Goal: Task Accomplishment & Management: Manage account settings

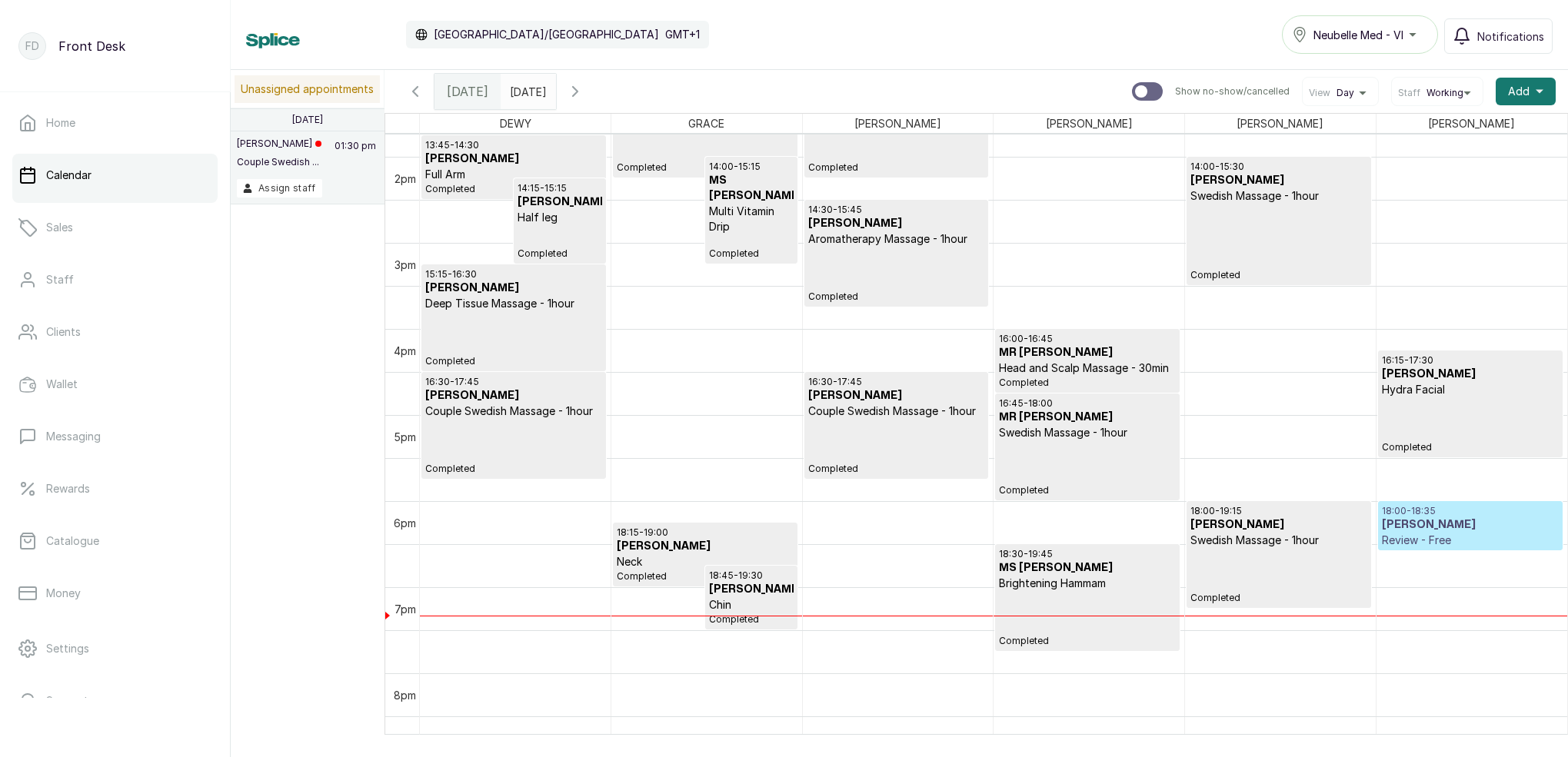
scroll to position [1186, 0]
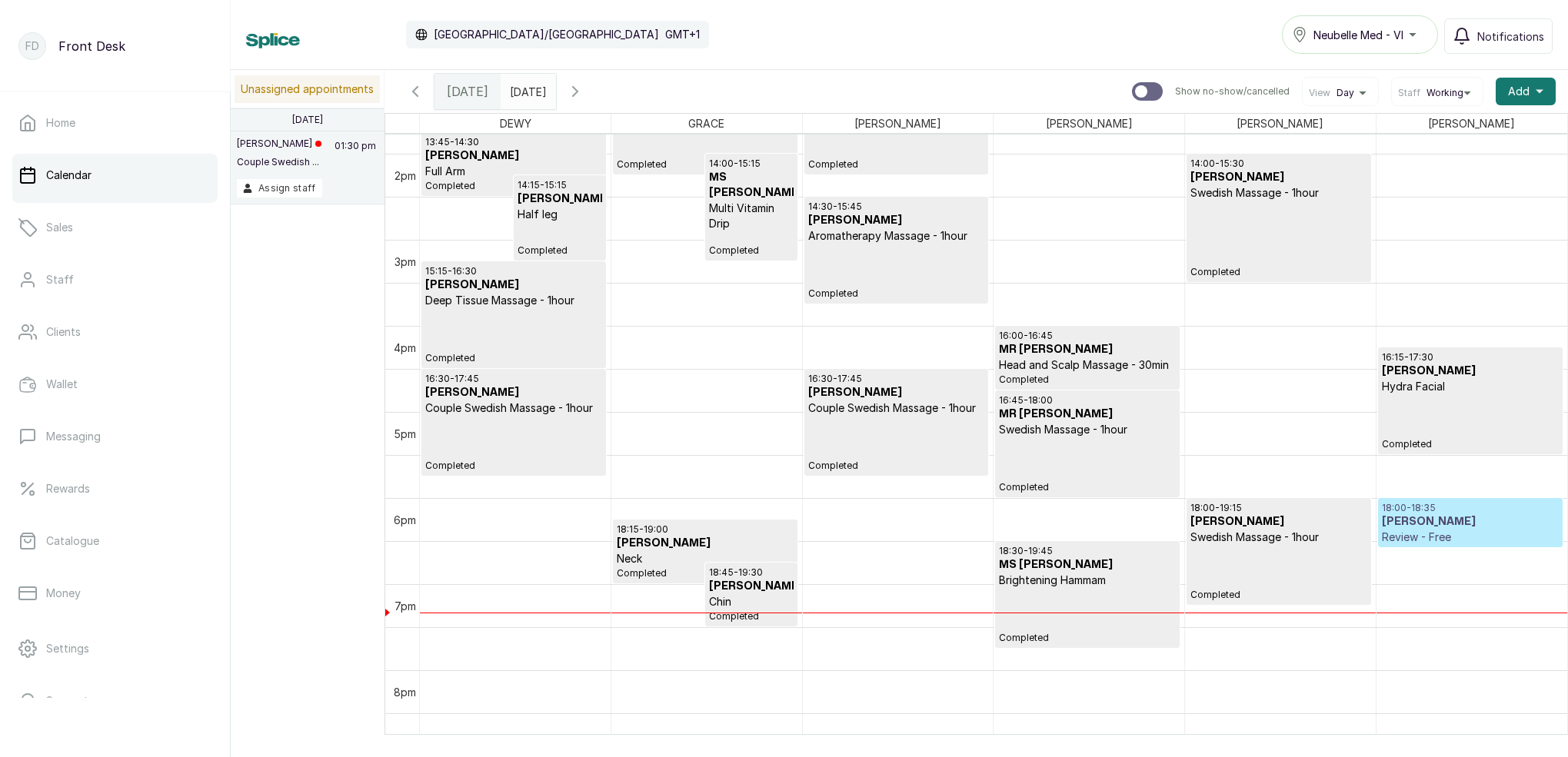
click at [1414, 436] on div "16:15 - 17:30 [PERSON_NAME] Hydra Facial Completed" at bounding box center [1470, 401] width 177 height 99
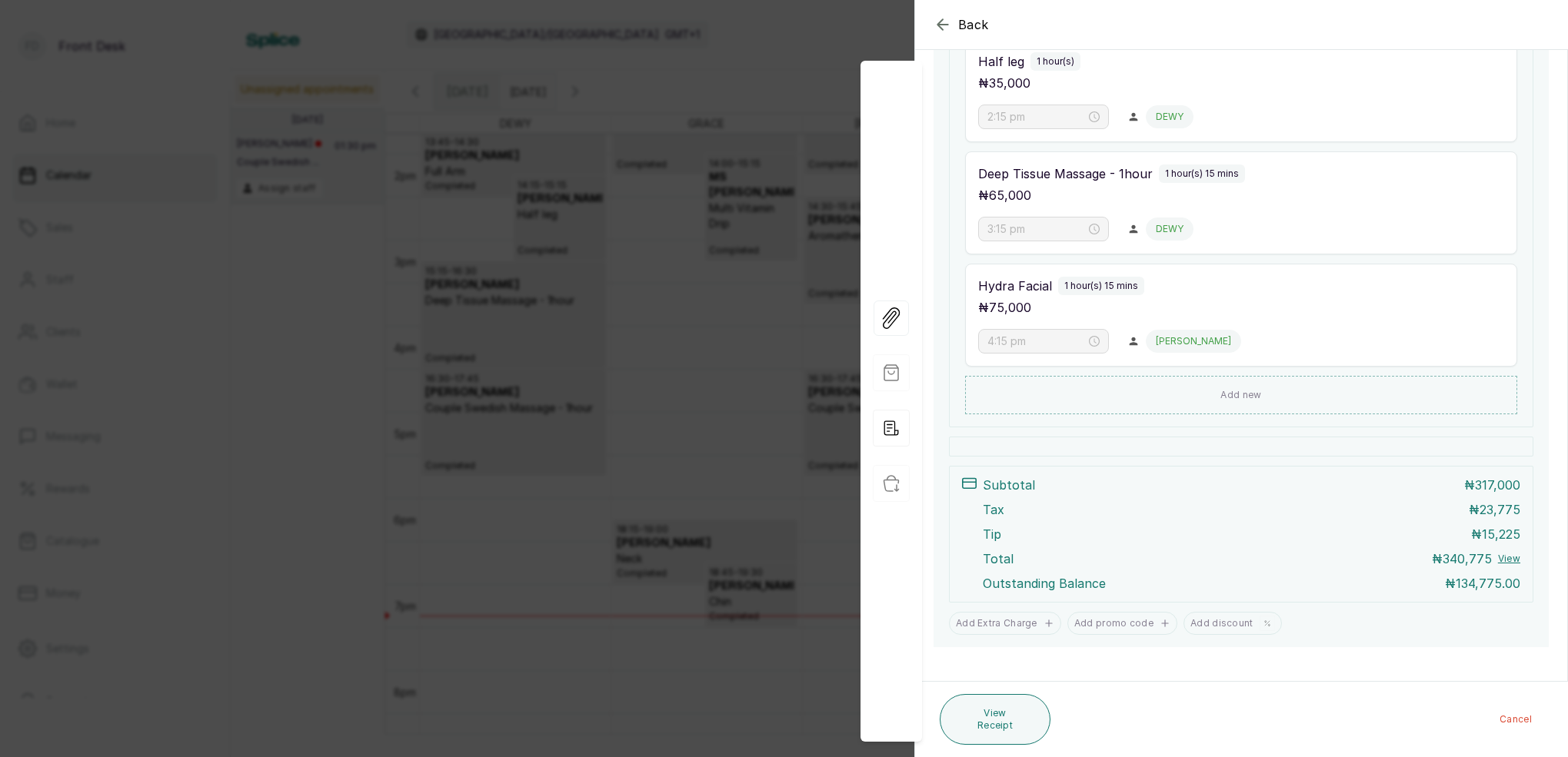
scroll to position [571, 0]
drag, startPoint x: 1494, startPoint y: 9, endPoint x: 940, endPoint y: 30, distance: 554.4
click at [940, 30] on icon "button" at bounding box center [942, 24] width 18 height 18
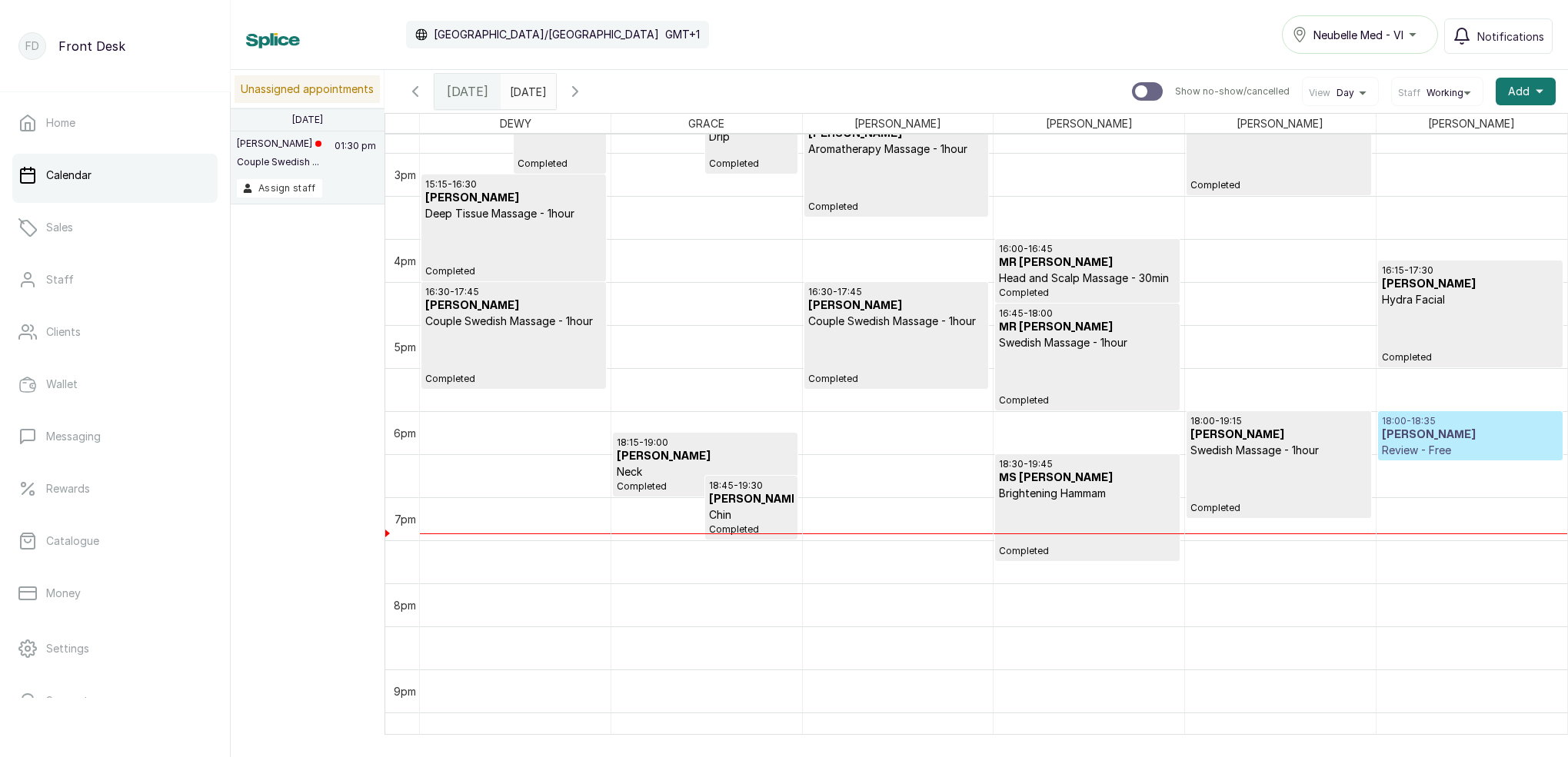
scroll to position [1273, 0]
click at [1518, 422] on p "18:00 - 18:35" at bounding box center [1470, 421] width 177 height 12
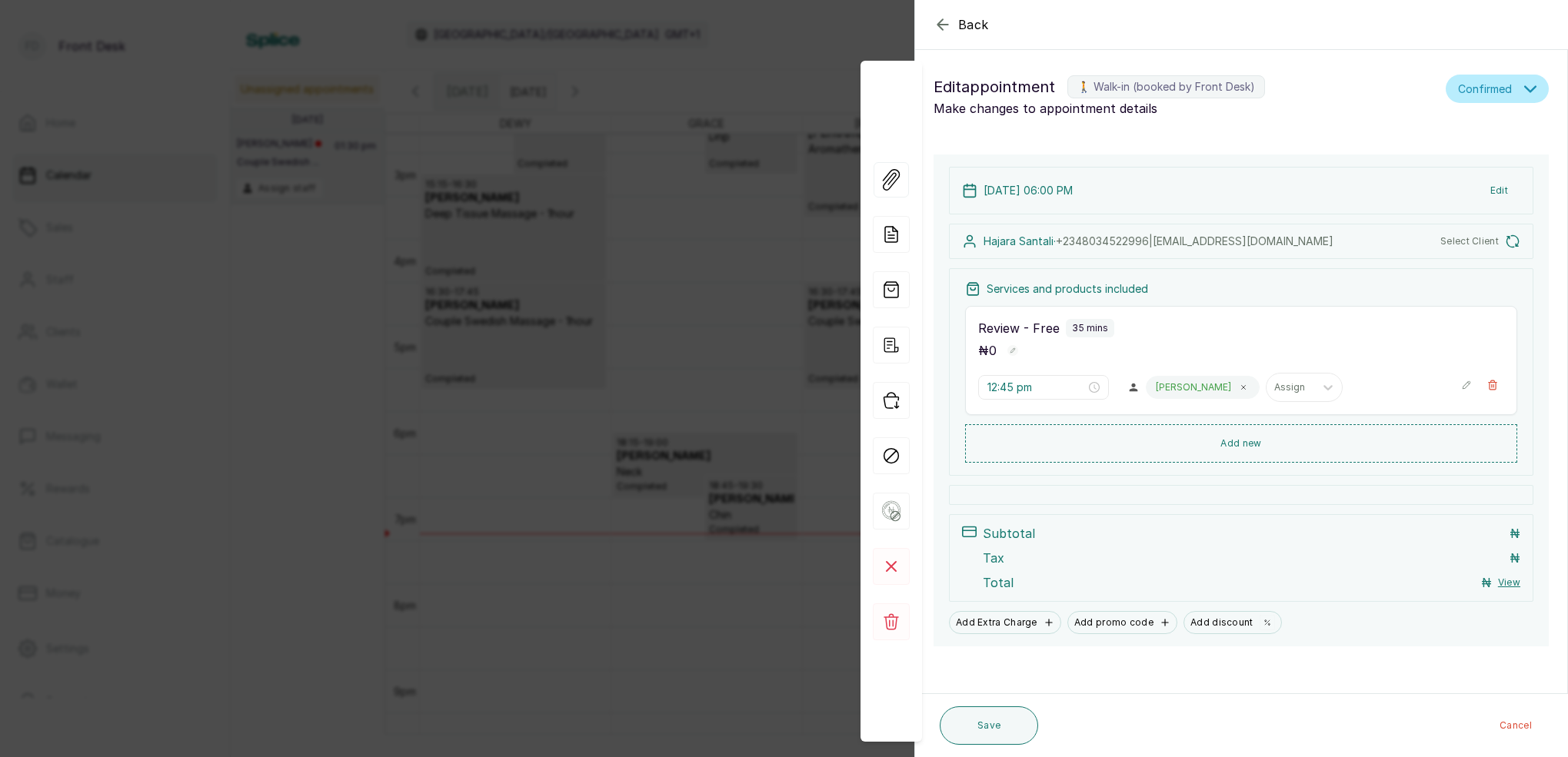
type input "6:00 pm"
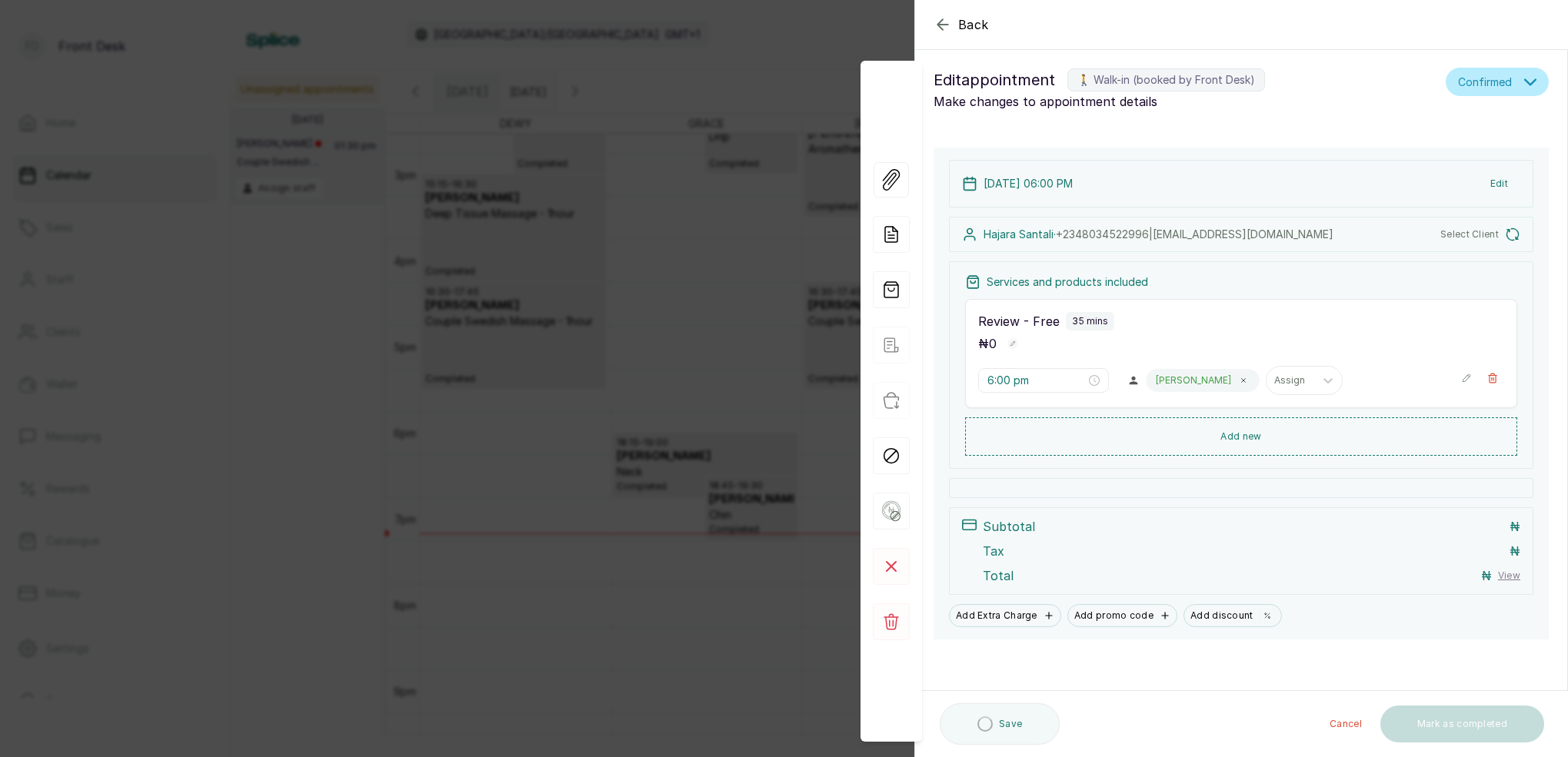
scroll to position [7, 0]
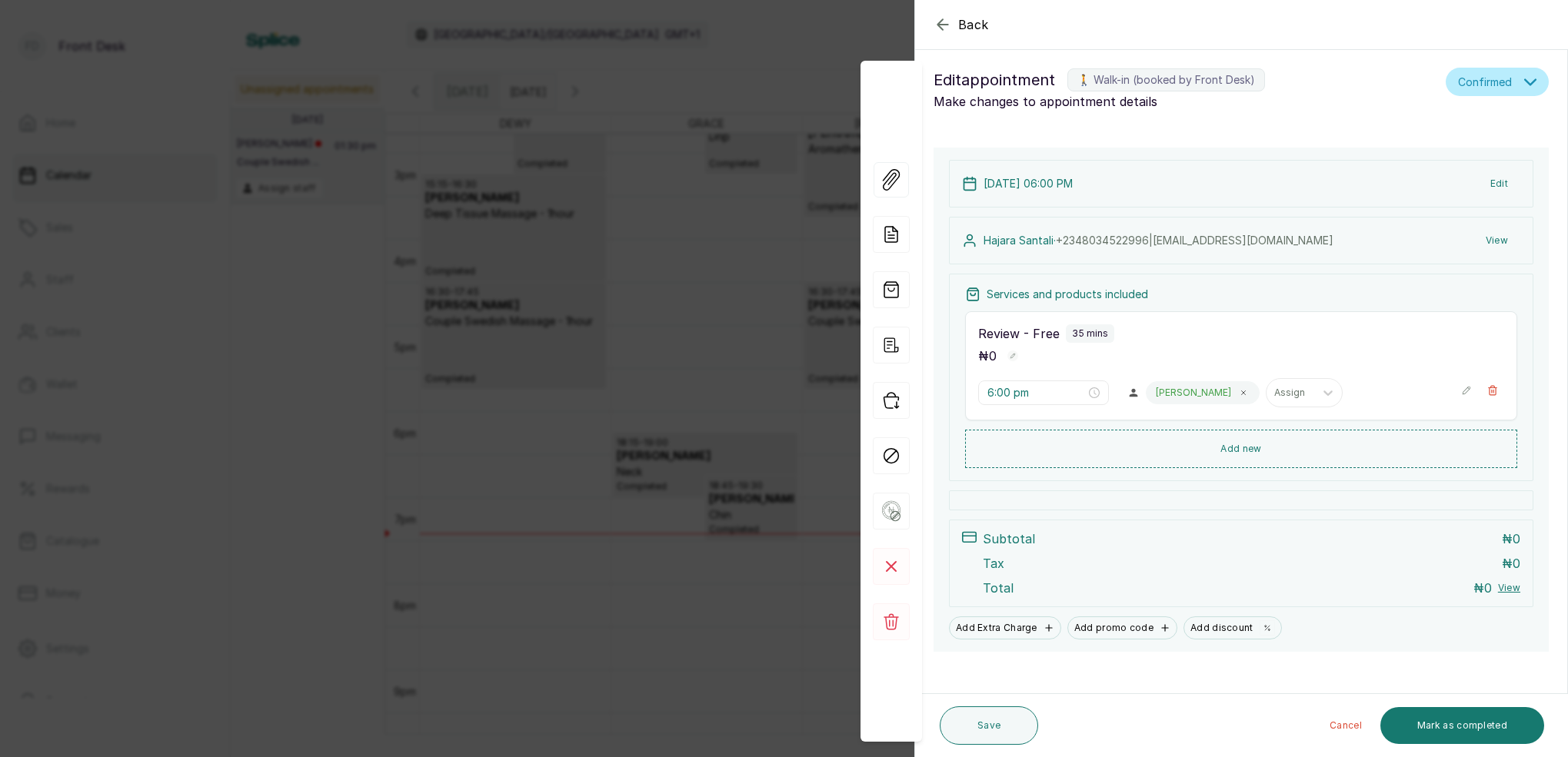
click at [1498, 394] on button "Show no-show/cancelled" at bounding box center [1493, 390] width 23 height 23
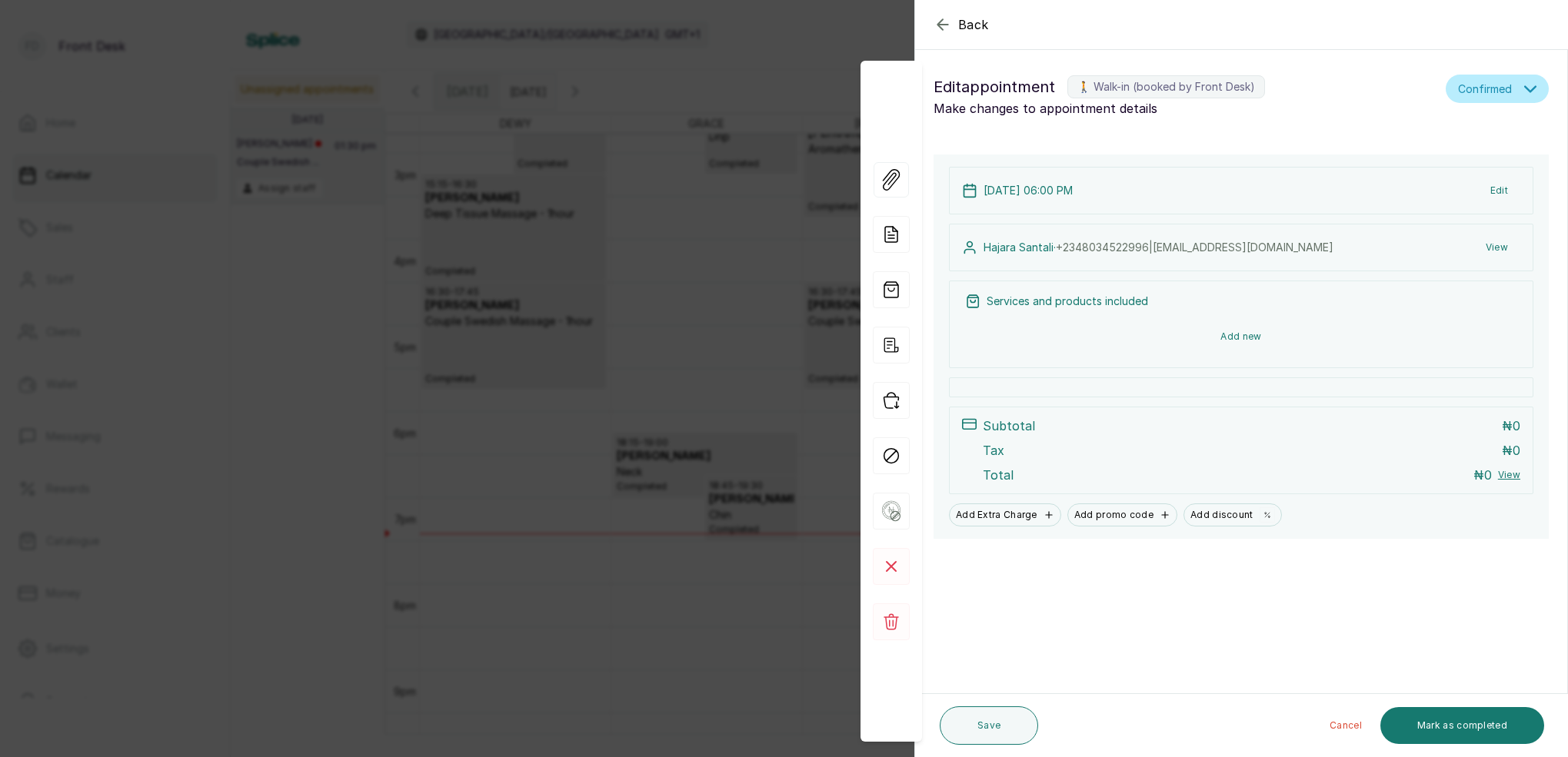
click at [1245, 337] on button "Add new" at bounding box center [1241, 336] width 552 height 37
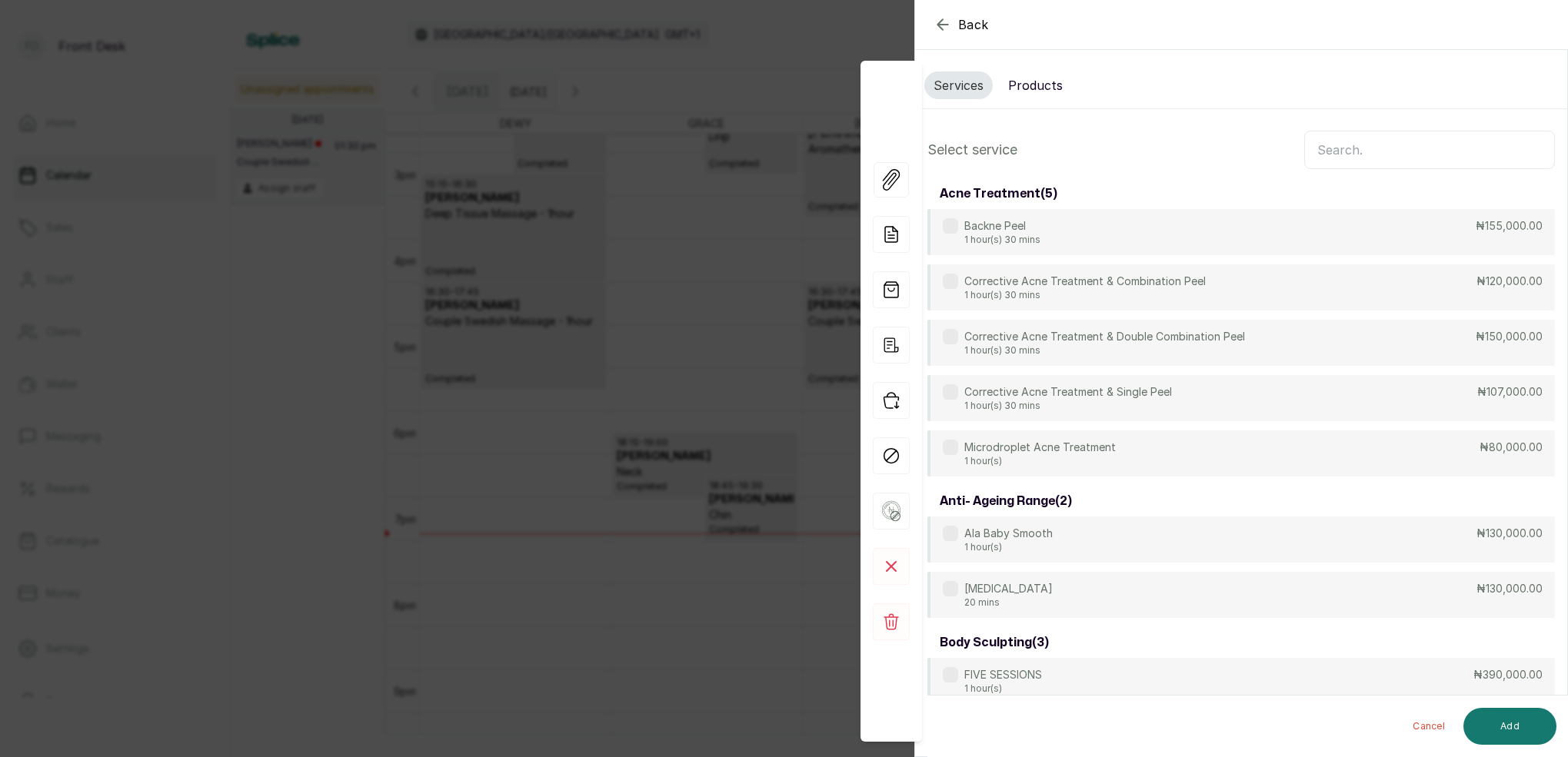
click at [1325, 152] on input "text" at bounding box center [1429, 150] width 251 height 38
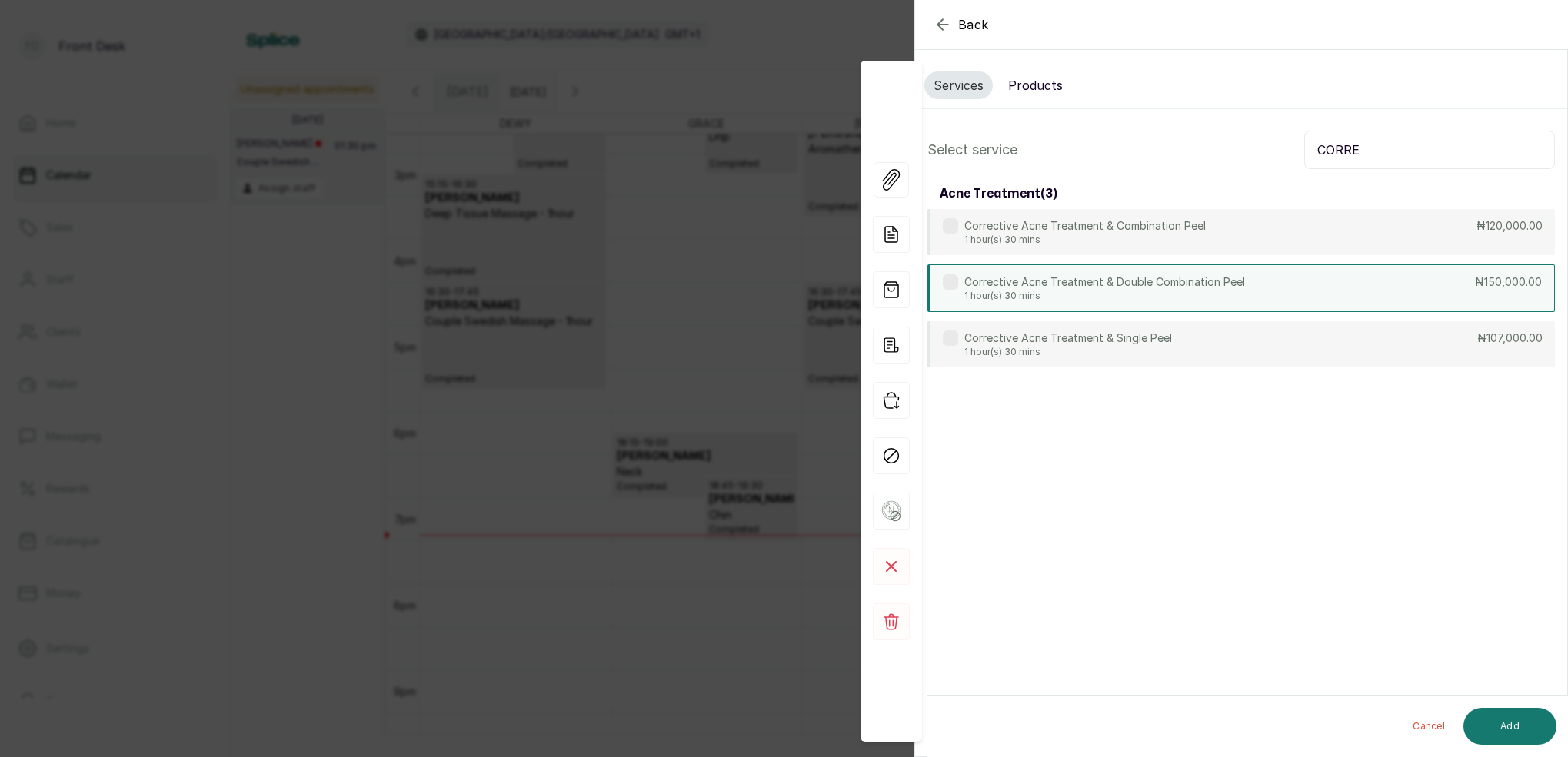
type input "CORRE"
click at [1166, 291] on p "1 hour(s) 30 mins" at bounding box center [1105, 296] width 281 height 12
click at [1523, 723] on button "Add" at bounding box center [1509, 727] width 93 height 37
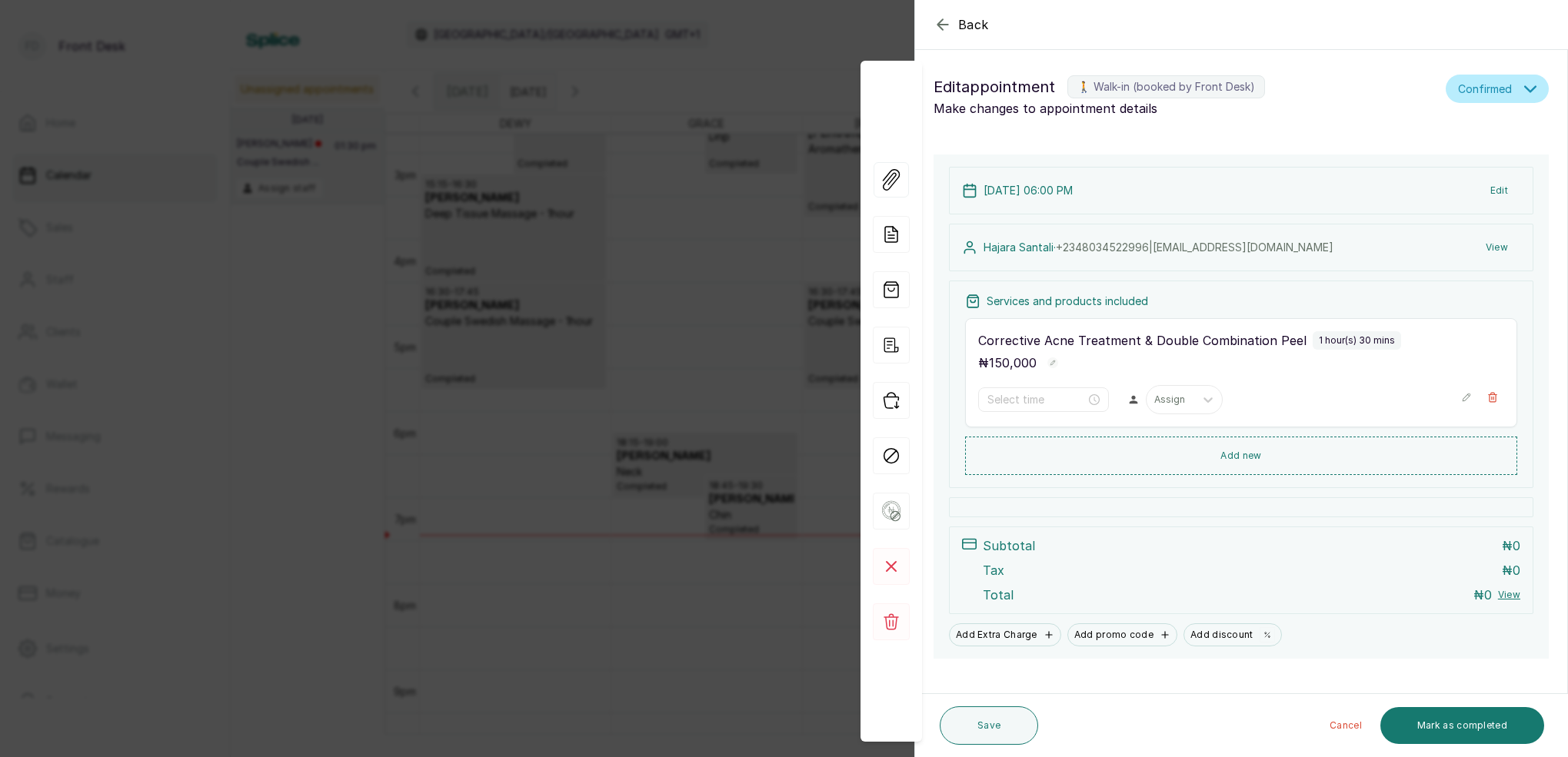
type input "6:00 pm"
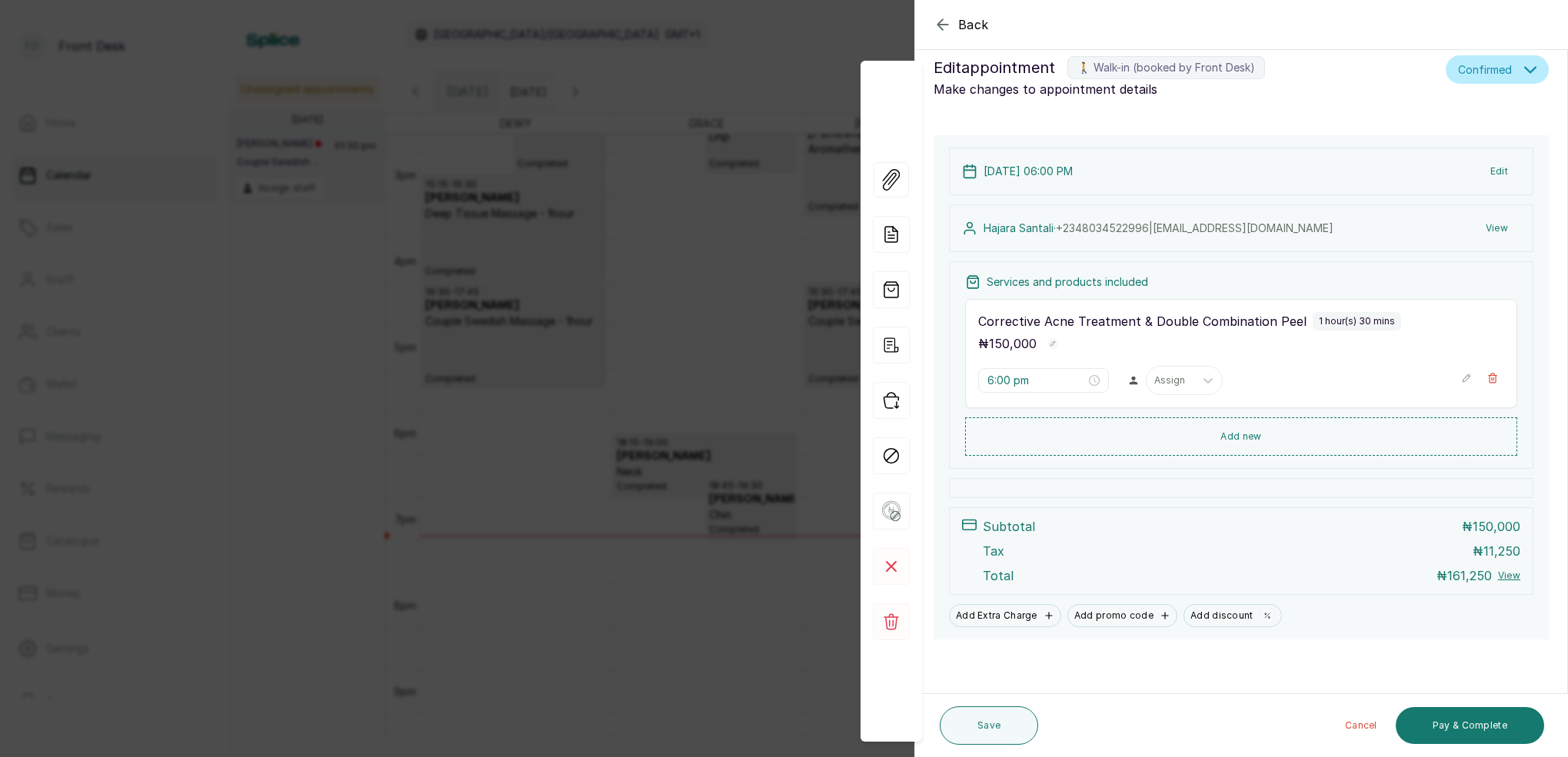
scroll to position [19, 0]
click at [1489, 729] on button "Pay & Complete" at bounding box center [1469, 726] width 148 height 37
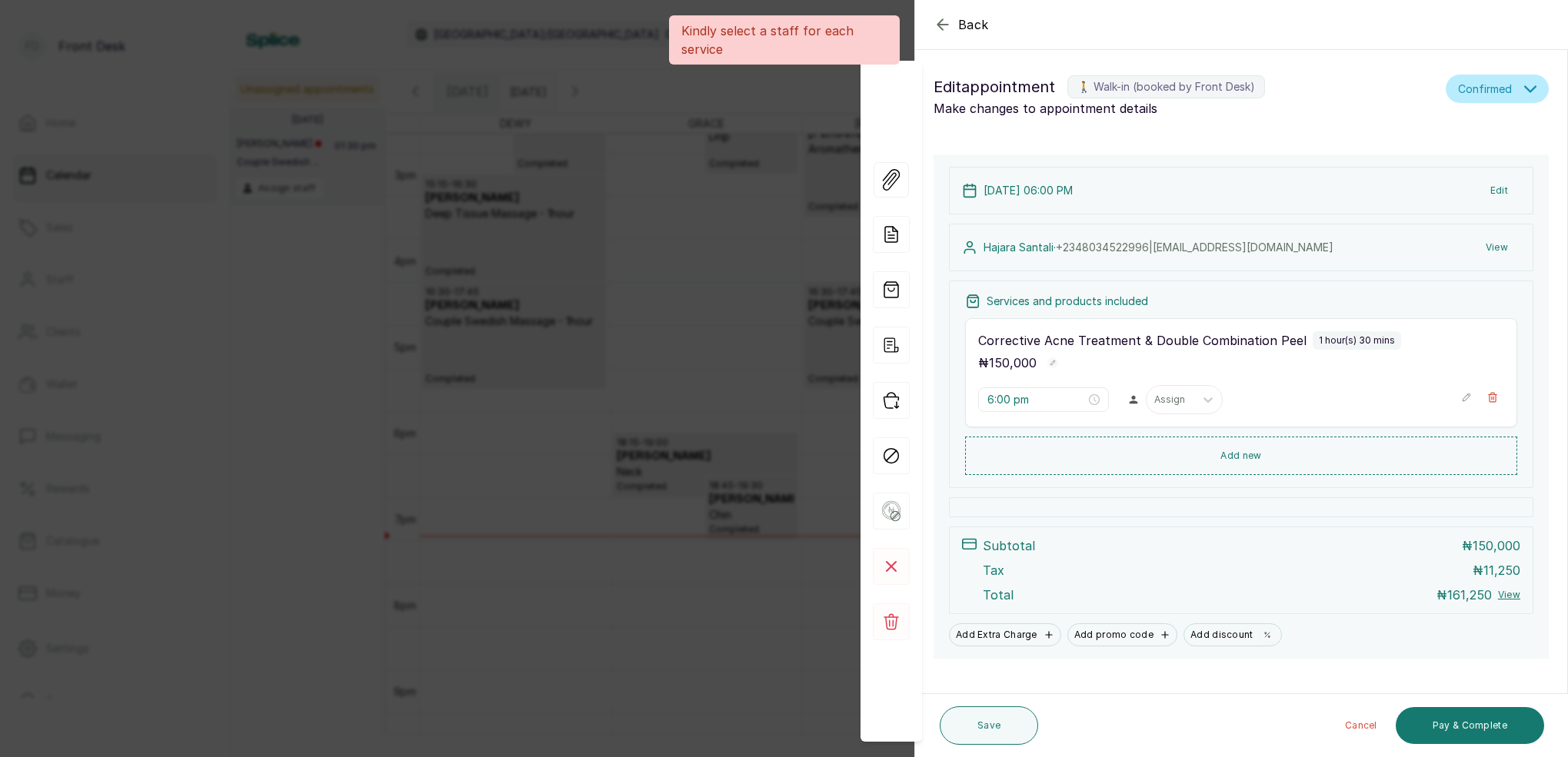
scroll to position [0, 0]
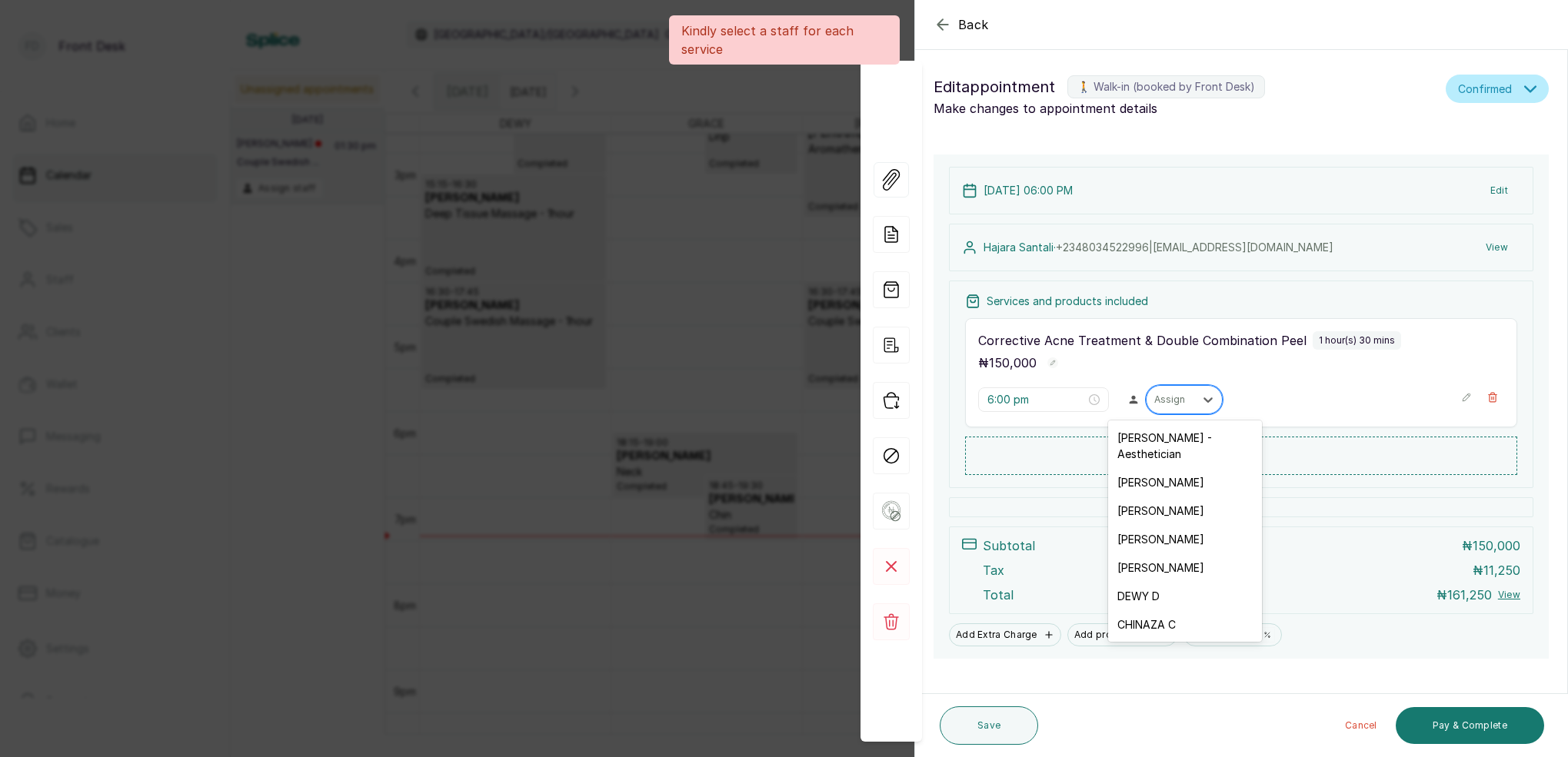
drag, startPoint x: 1179, startPoint y: 396, endPoint x: 1179, endPoint y: 409, distance: 13.0
click at [1179, 396] on div "Assign" at bounding box center [1170, 400] width 32 height 10
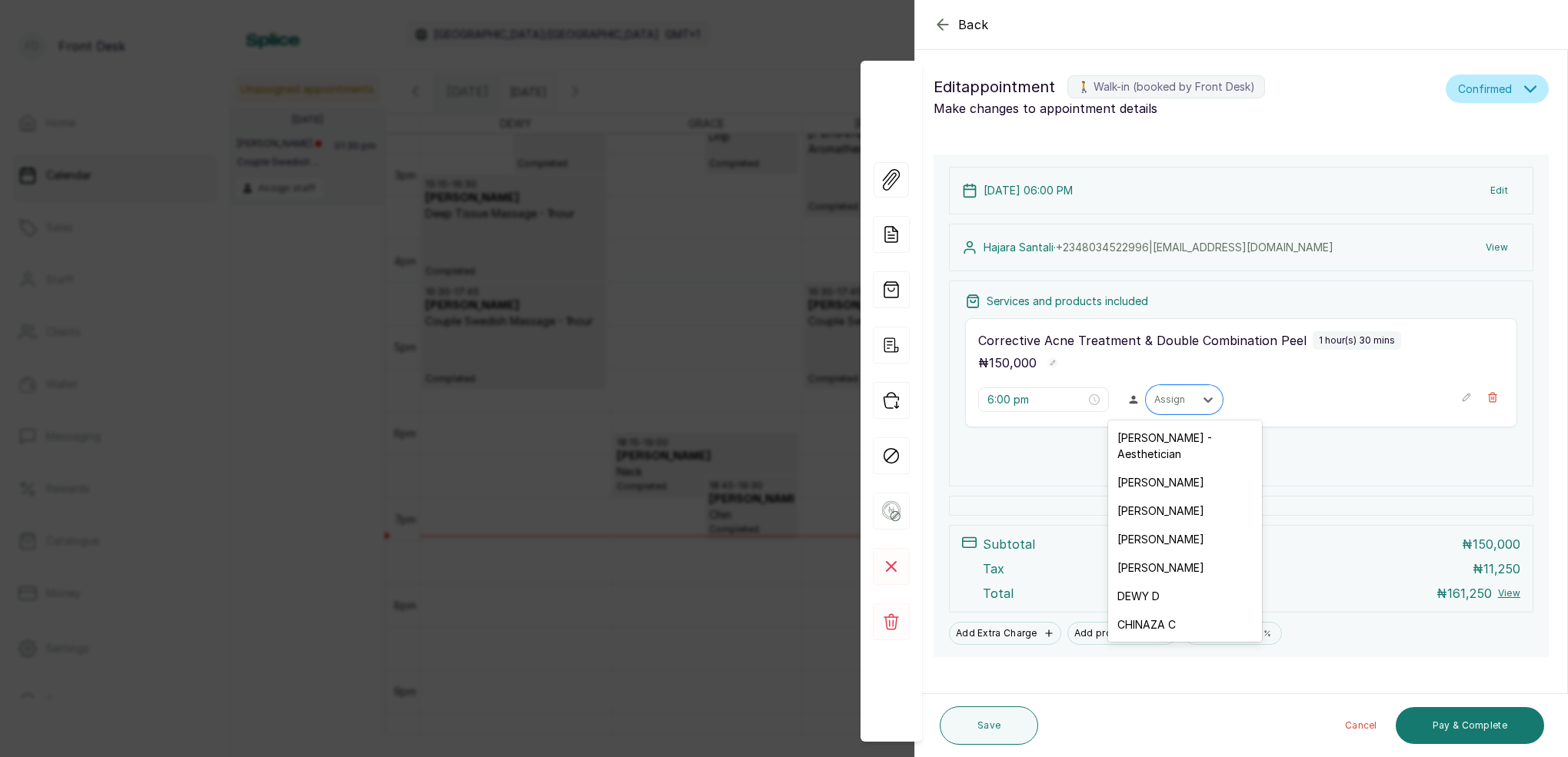
click at [1161, 444] on div "[PERSON_NAME] - Aesthetician" at bounding box center [1185, 446] width 154 height 44
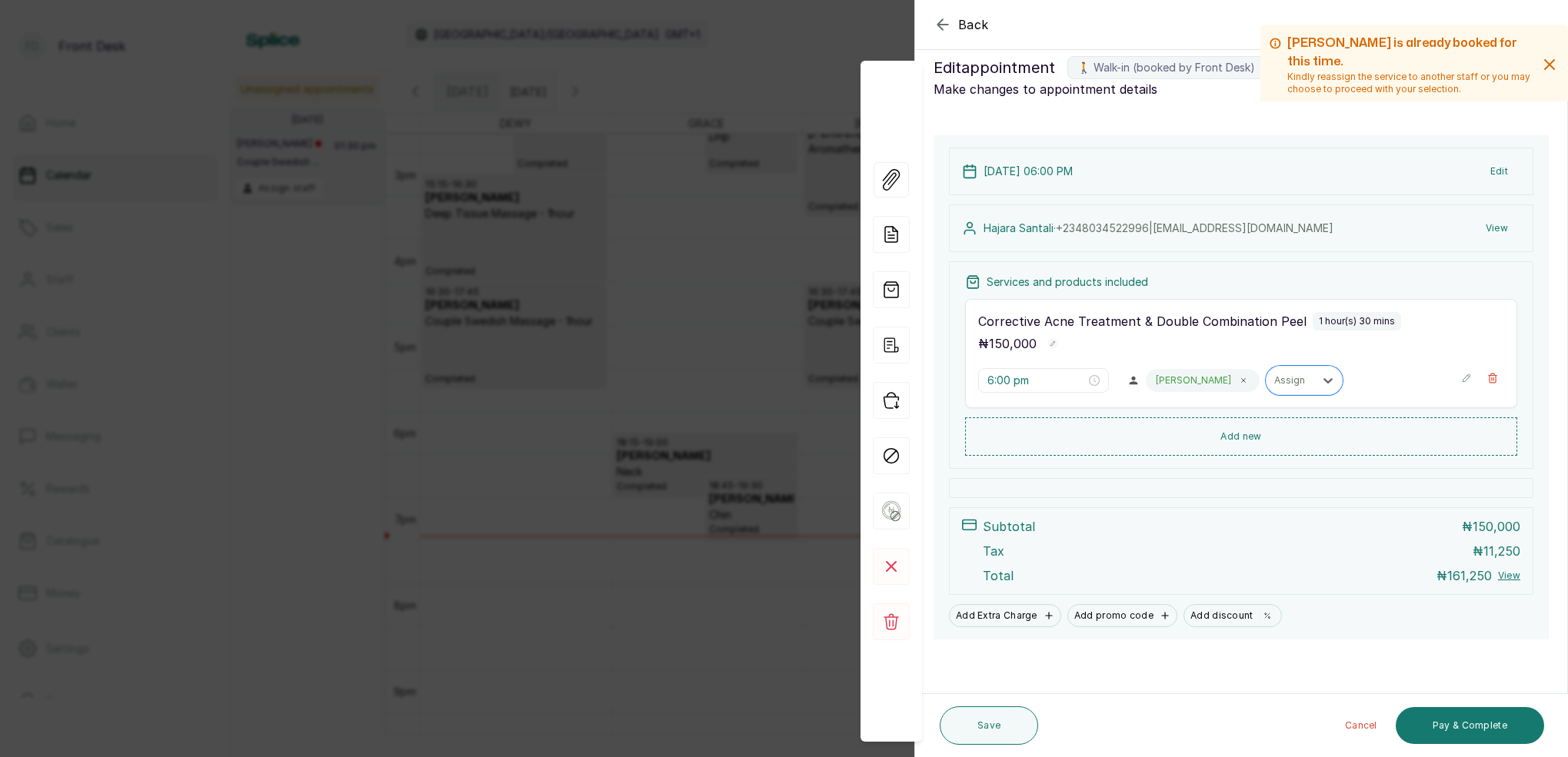
scroll to position [19, 0]
click at [1486, 723] on button "Pay & Complete" at bounding box center [1469, 726] width 148 height 37
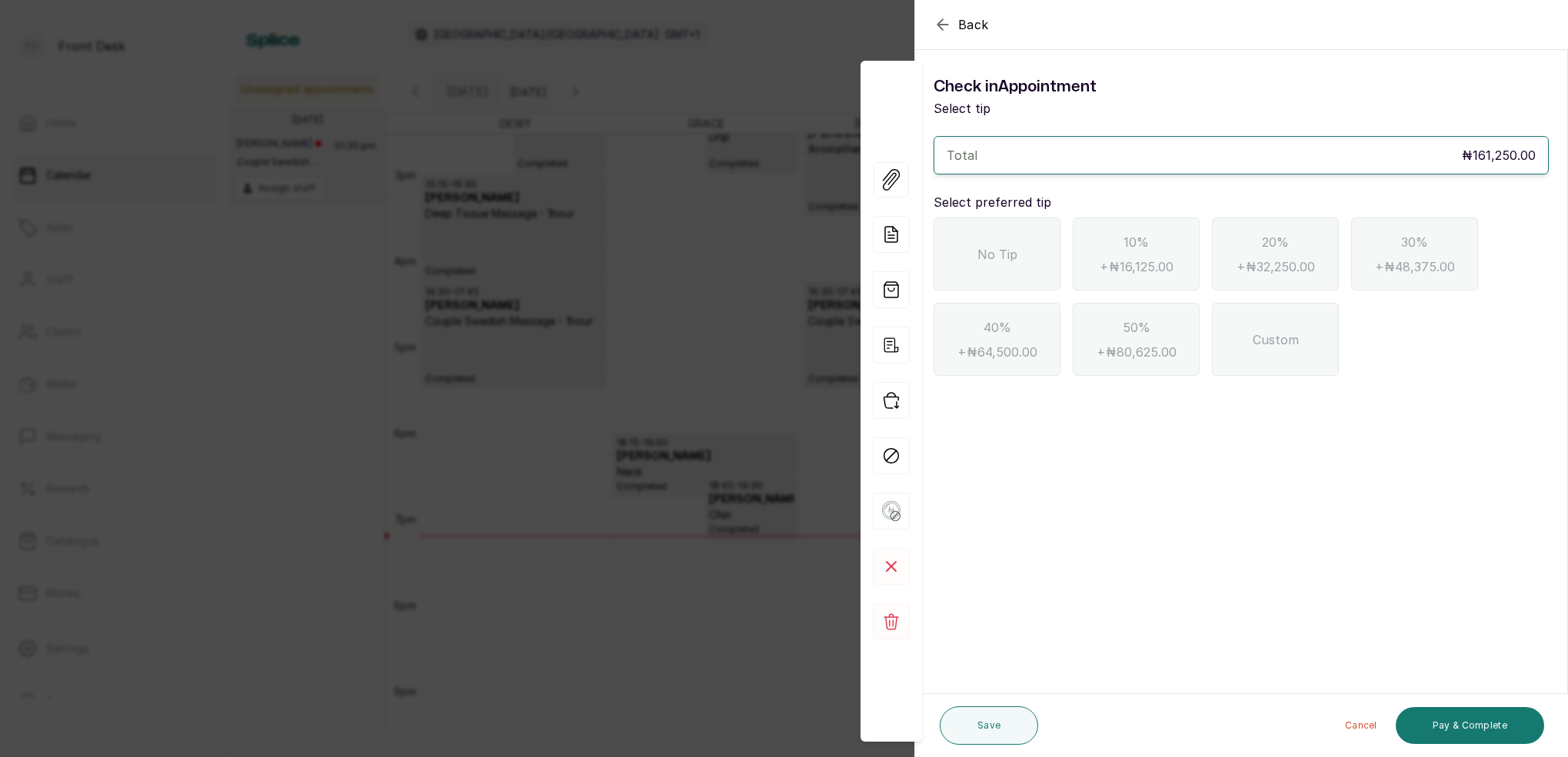
scroll to position [0, 0]
drag, startPoint x: 940, startPoint y: 33, endPoint x: 977, endPoint y: 57, distance: 44.1
click at [940, 33] on icon "button" at bounding box center [942, 24] width 18 height 18
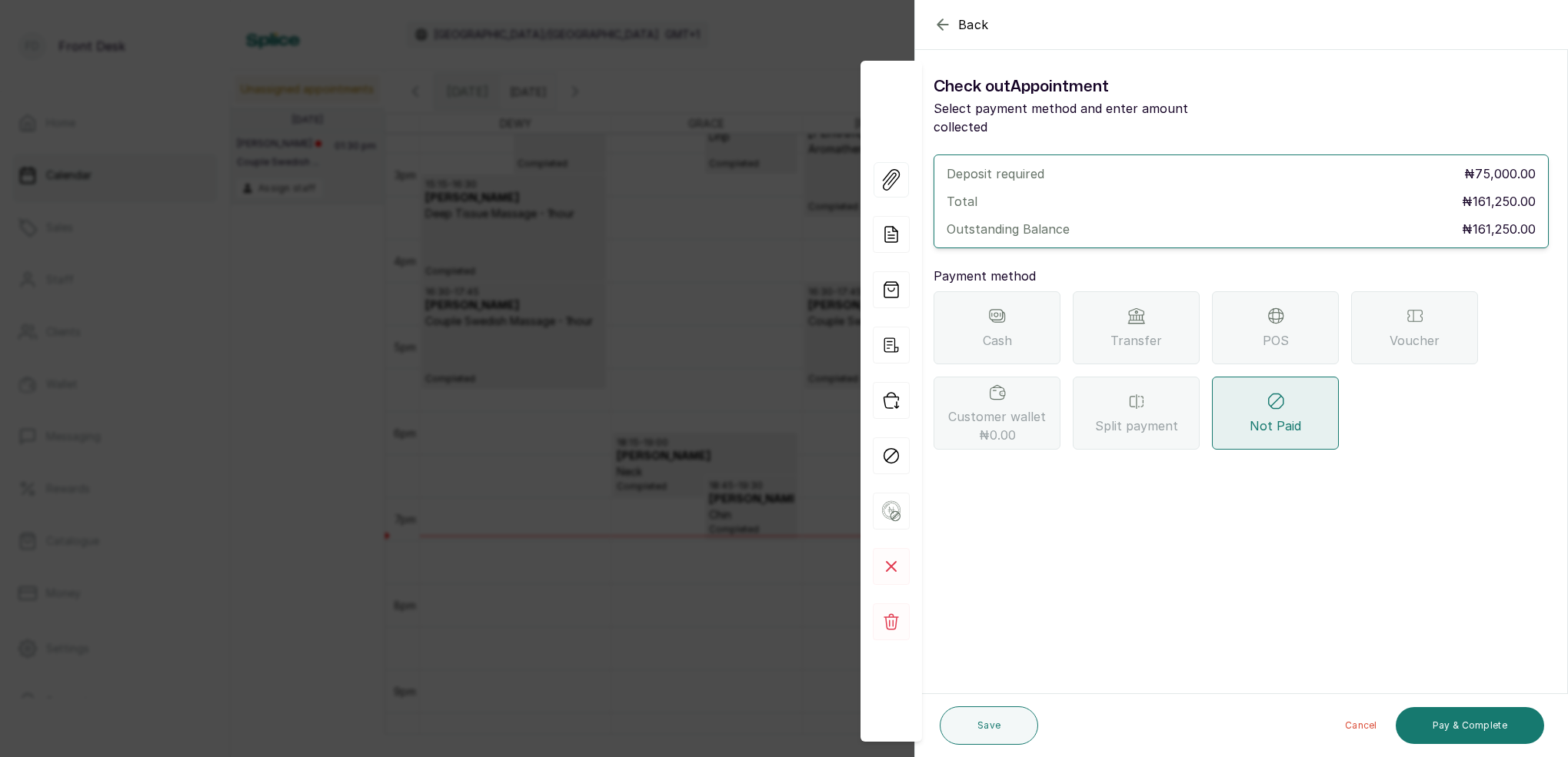
click at [1256, 308] on div "POS" at bounding box center [1275, 328] width 127 height 73
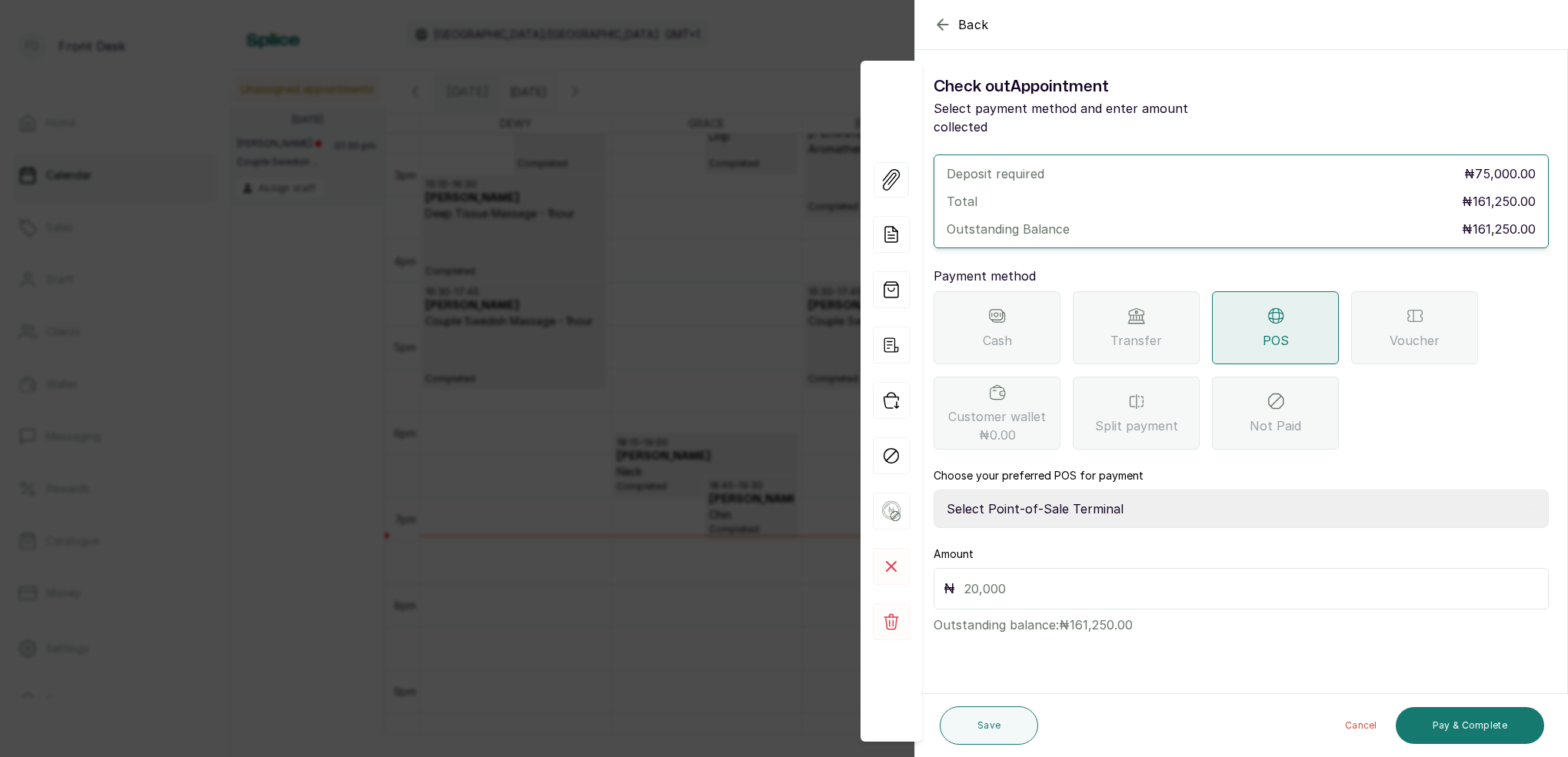
select select "7a4fd382-b2de-4137-8553-2ff33fa7fb29"
click at [990, 732] on button "Save" at bounding box center [988, 726] width 98 height 38
click at [1002, 578] on input "text" at bounding box center [1251, 589] width 574 height 22
type input "161,250"
click at [992, 718] on button "Save" at bounding box center [988, 726] width 98 height 38
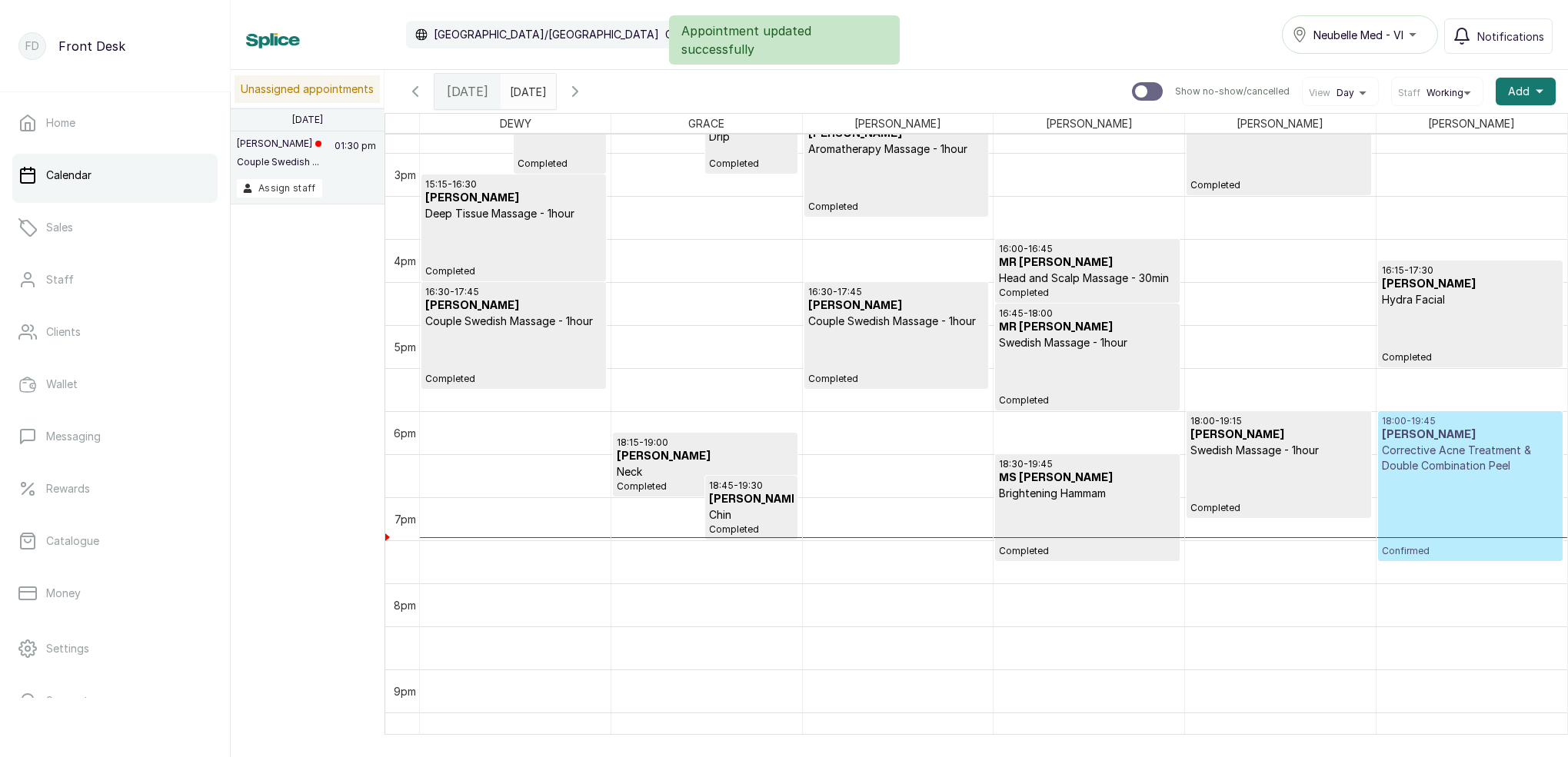
type input "dd/MM/yyyy"
click at [526, 86] on input "dd/MM/yyyy" at bounding box center [513, 88] width 24 height 26
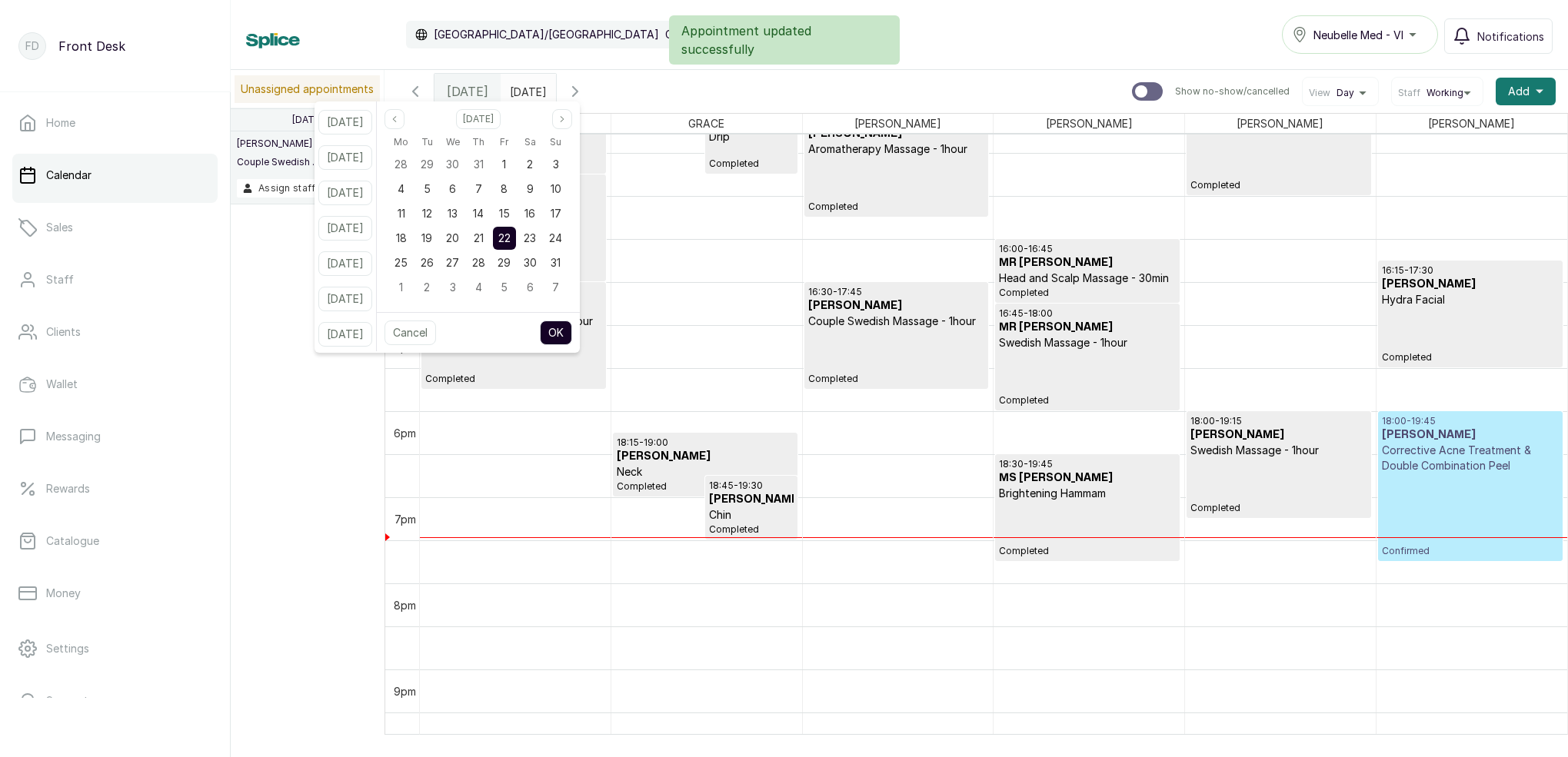
click at [356, 221] on button "[DATE]" at bounding box center [345, 228] width 54 height 24
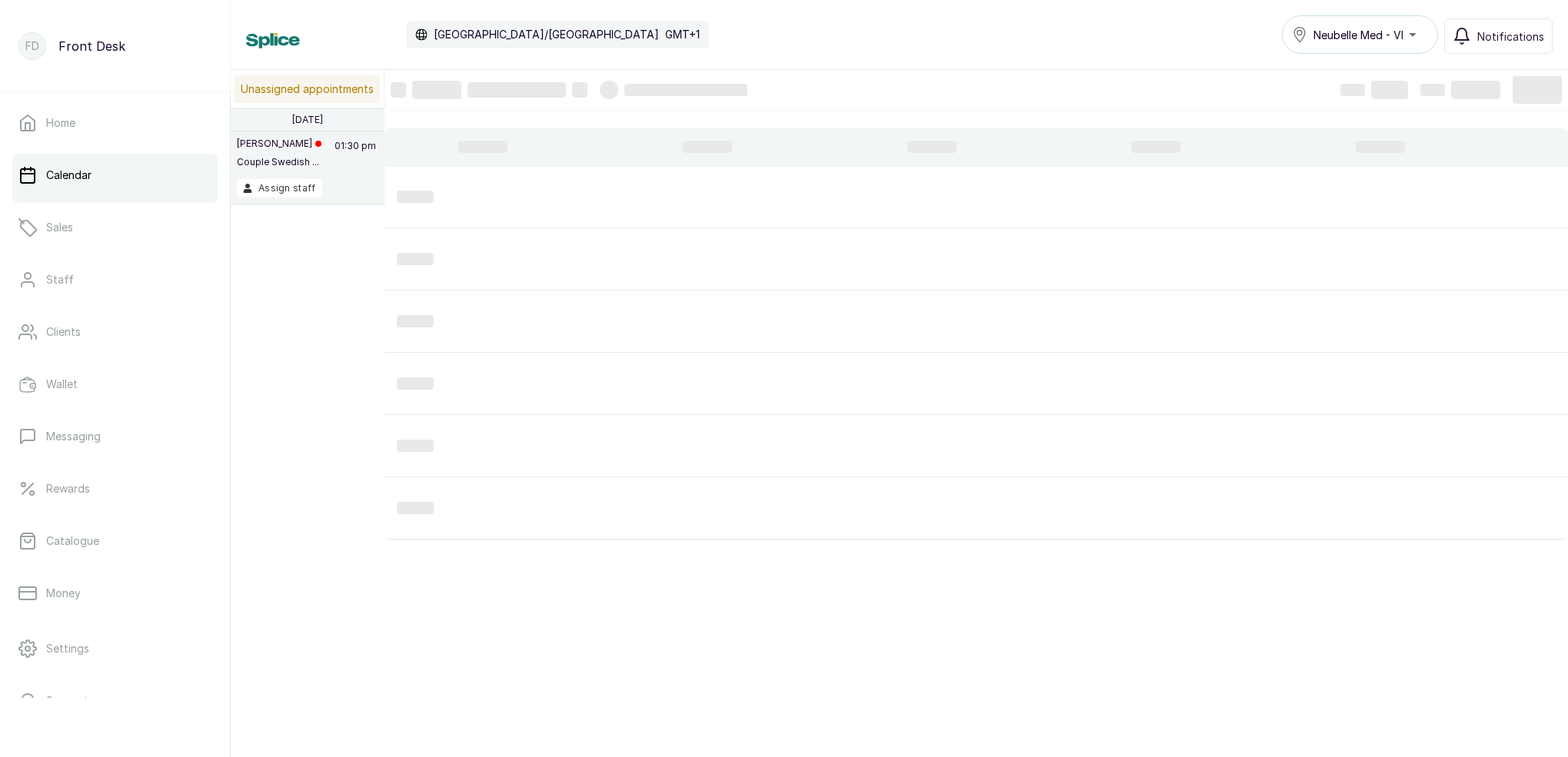
type input "[DATE]"
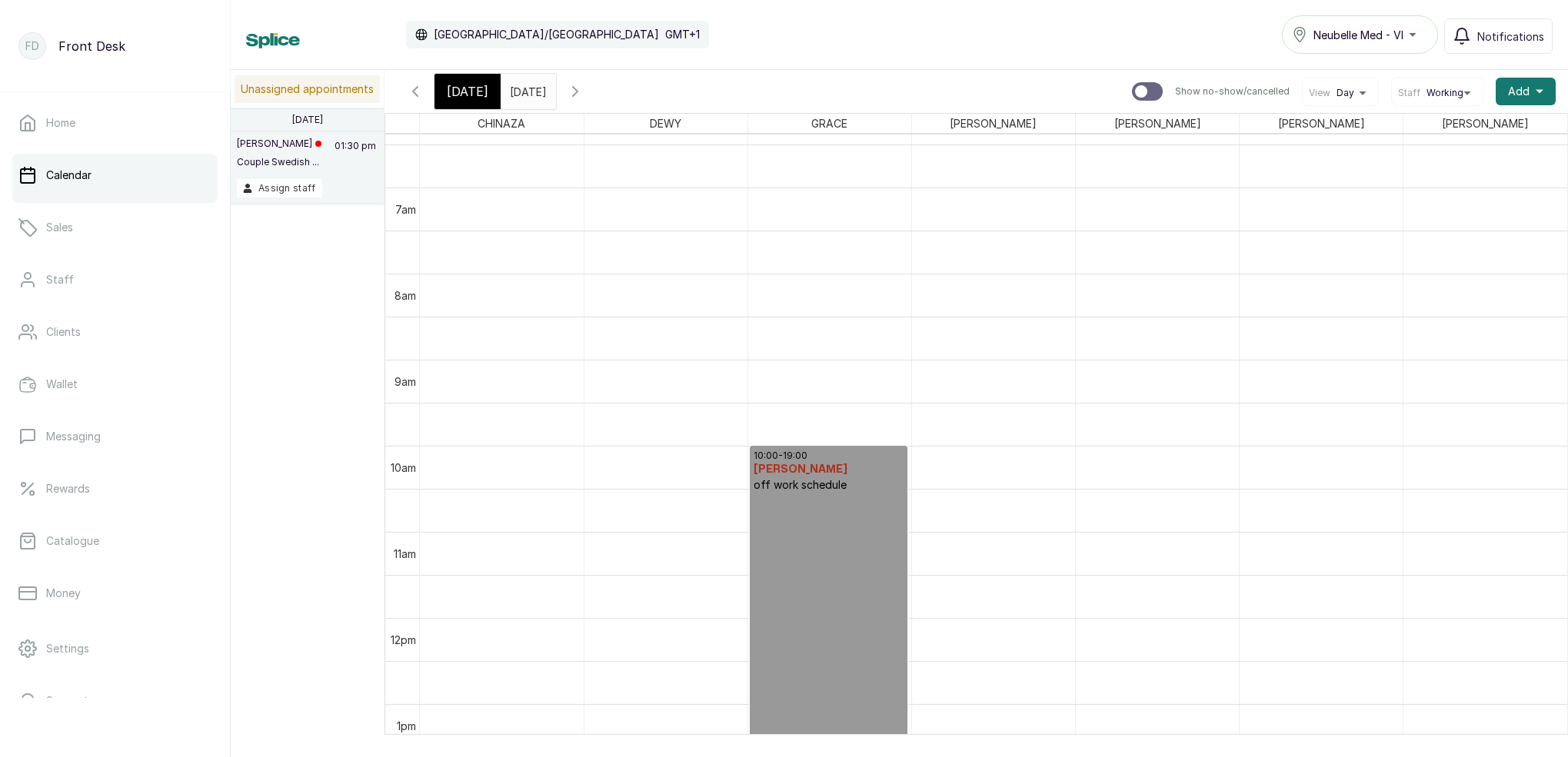
scroll to position [1074, 0]
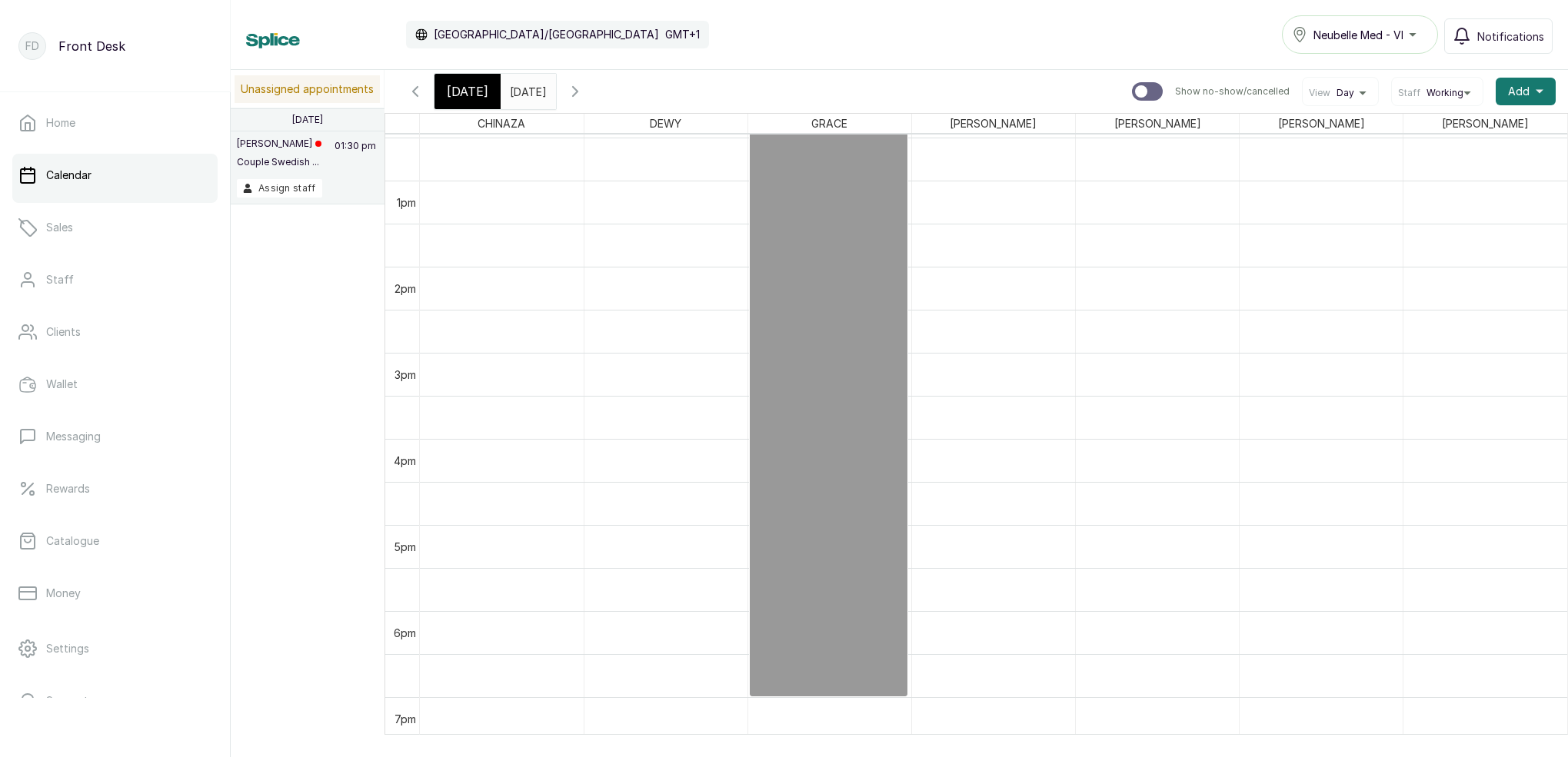
click at [468, 88] on span "[DATE]" at bounding box center [467, 91] width 42 height 18
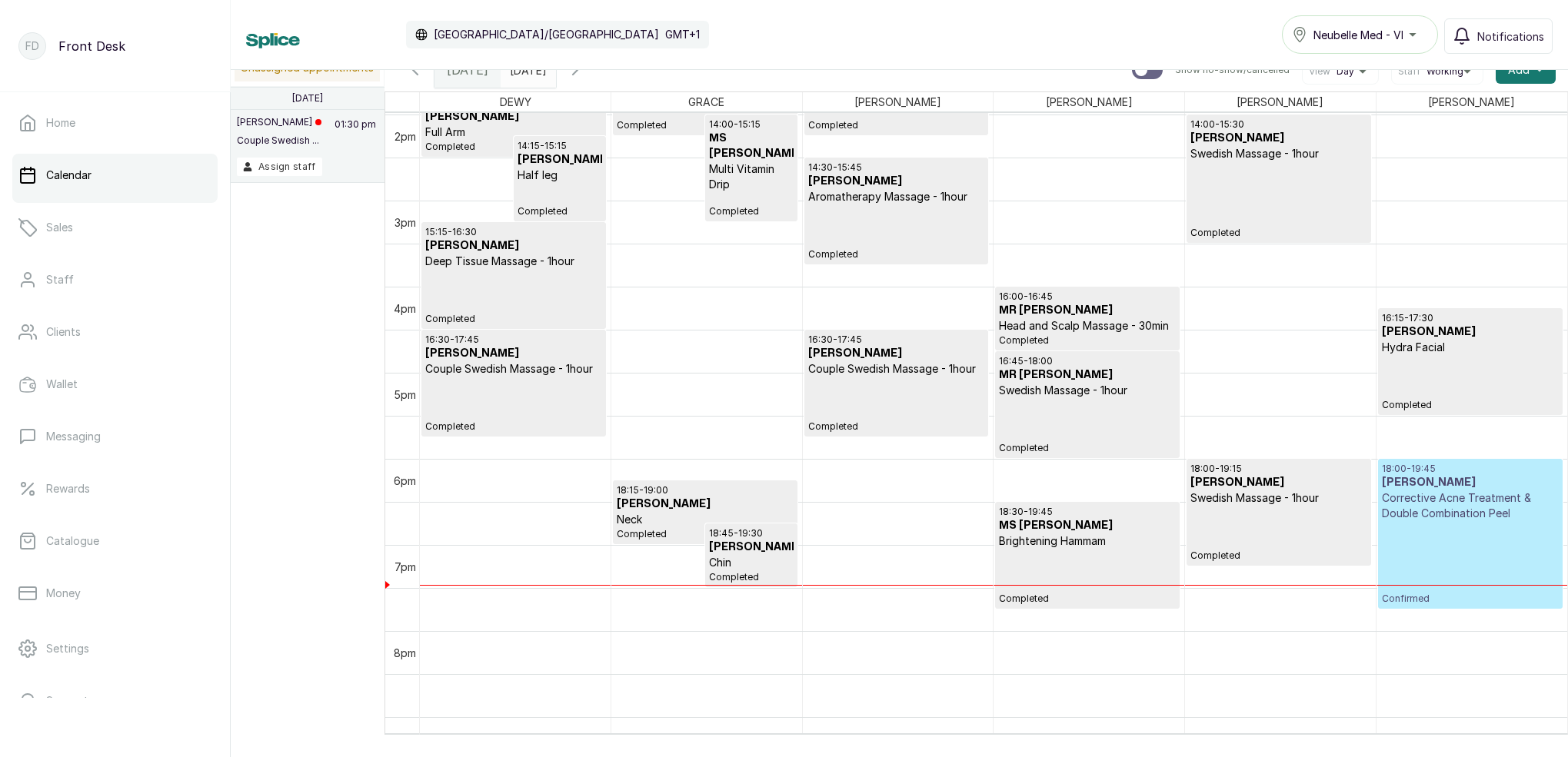
scroll to position [21, 0]
click at [526, 70] on input "[DATE]" at bounding box center [513, 67] width 24 height 26
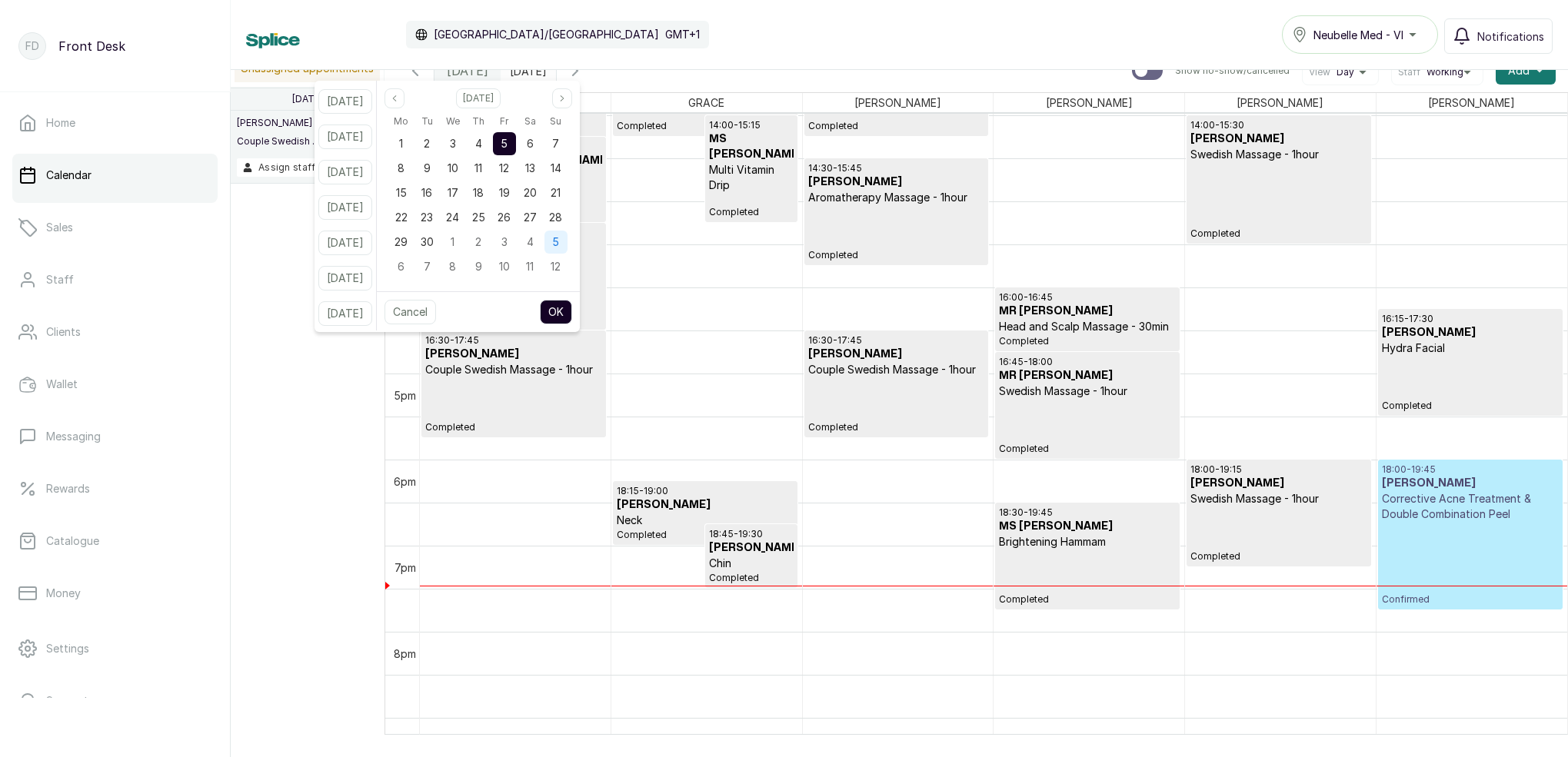
click at [559, 244] on span "5" at bounding box center [556, 241] width 7 height 13
click at [404, 99] on button "Previous month" at bounding box center [394, 98] width 20 height 20
click at [482, 139] on span "4" at bounding box center [479, 143] width 7 height 13
click at [515, 138] on div "5" at bounding box center [504, 143] width 23 height 23
click at [572, 313] on button "OK" at bounding box center [555, 312] width 32 height 24
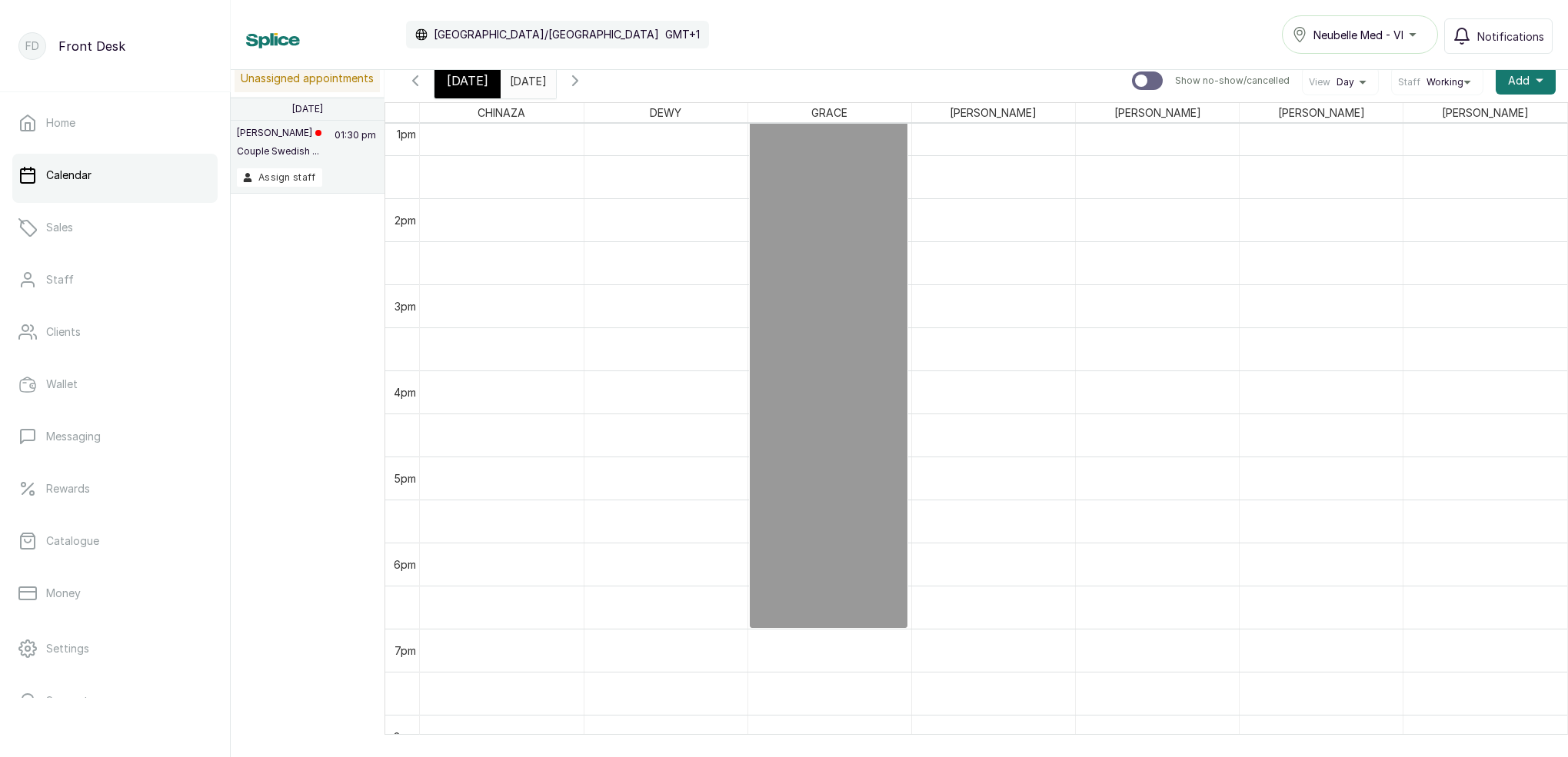
scroll to position [1128, 0]
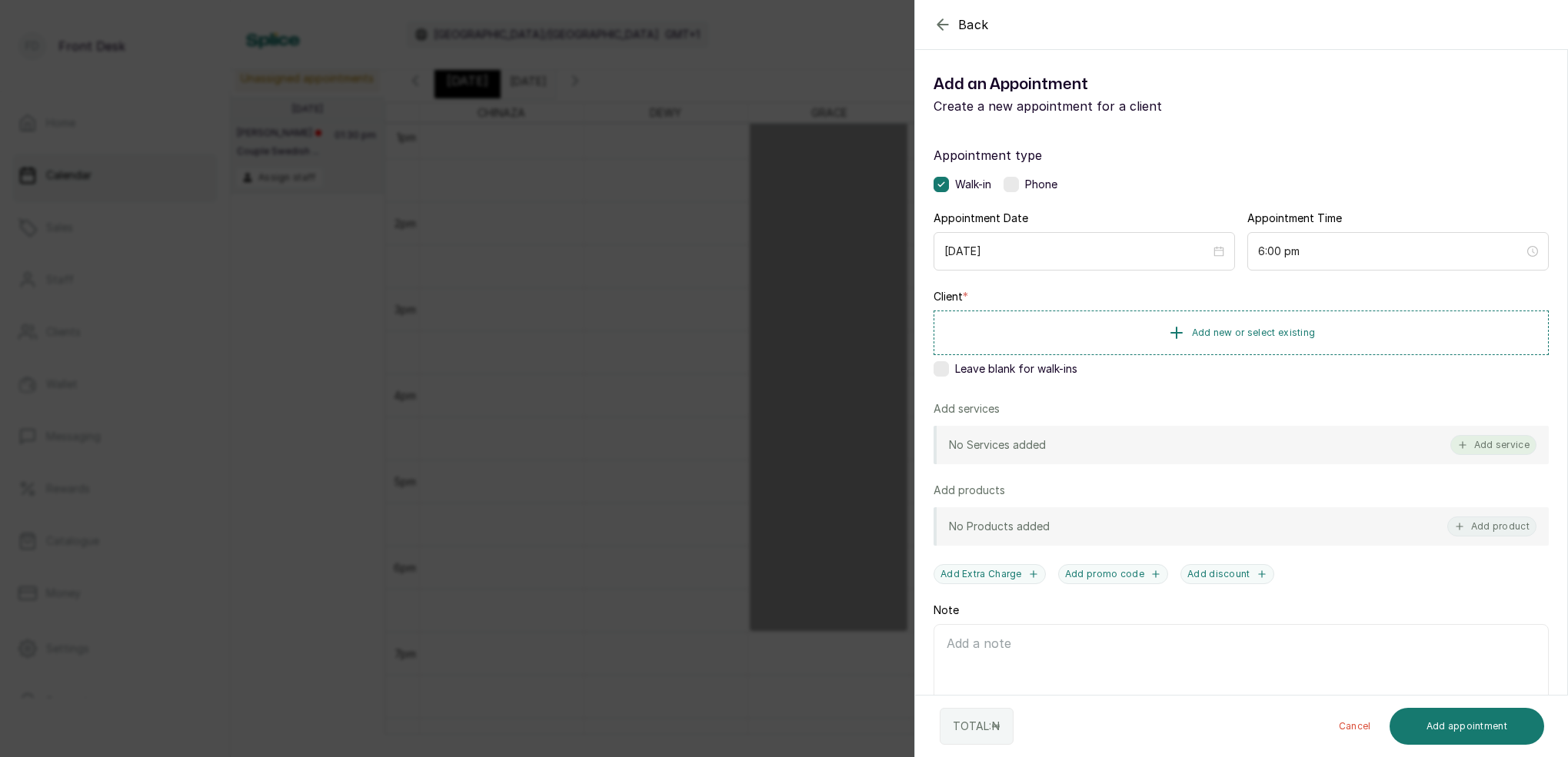
click at [1515, 451] on button "Add service" at bounding box center [1493, 445] width 86 height 20
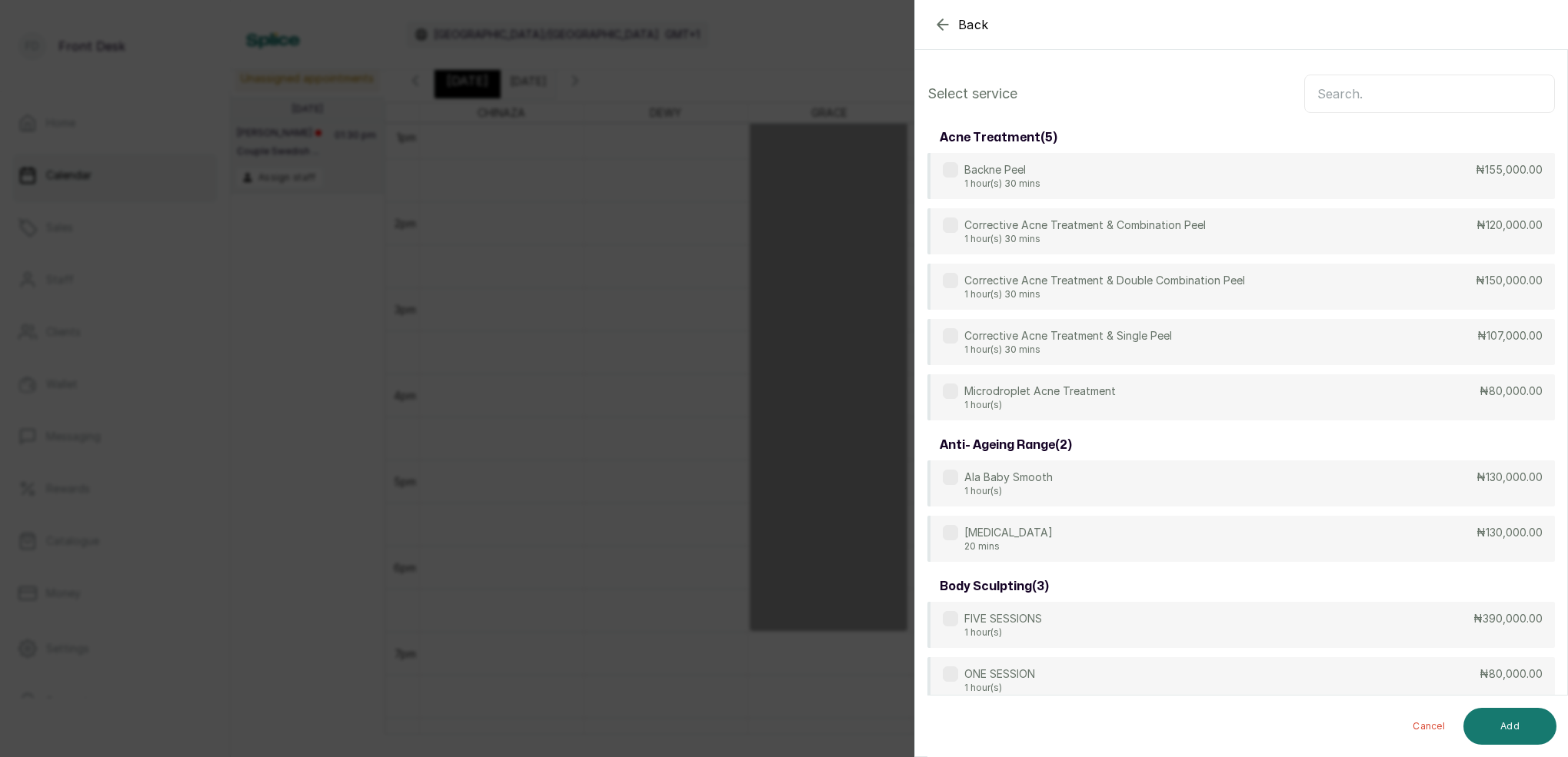
click at [1356, 92] on input "text" at bounding box center [1429, 94] width 251 height 38
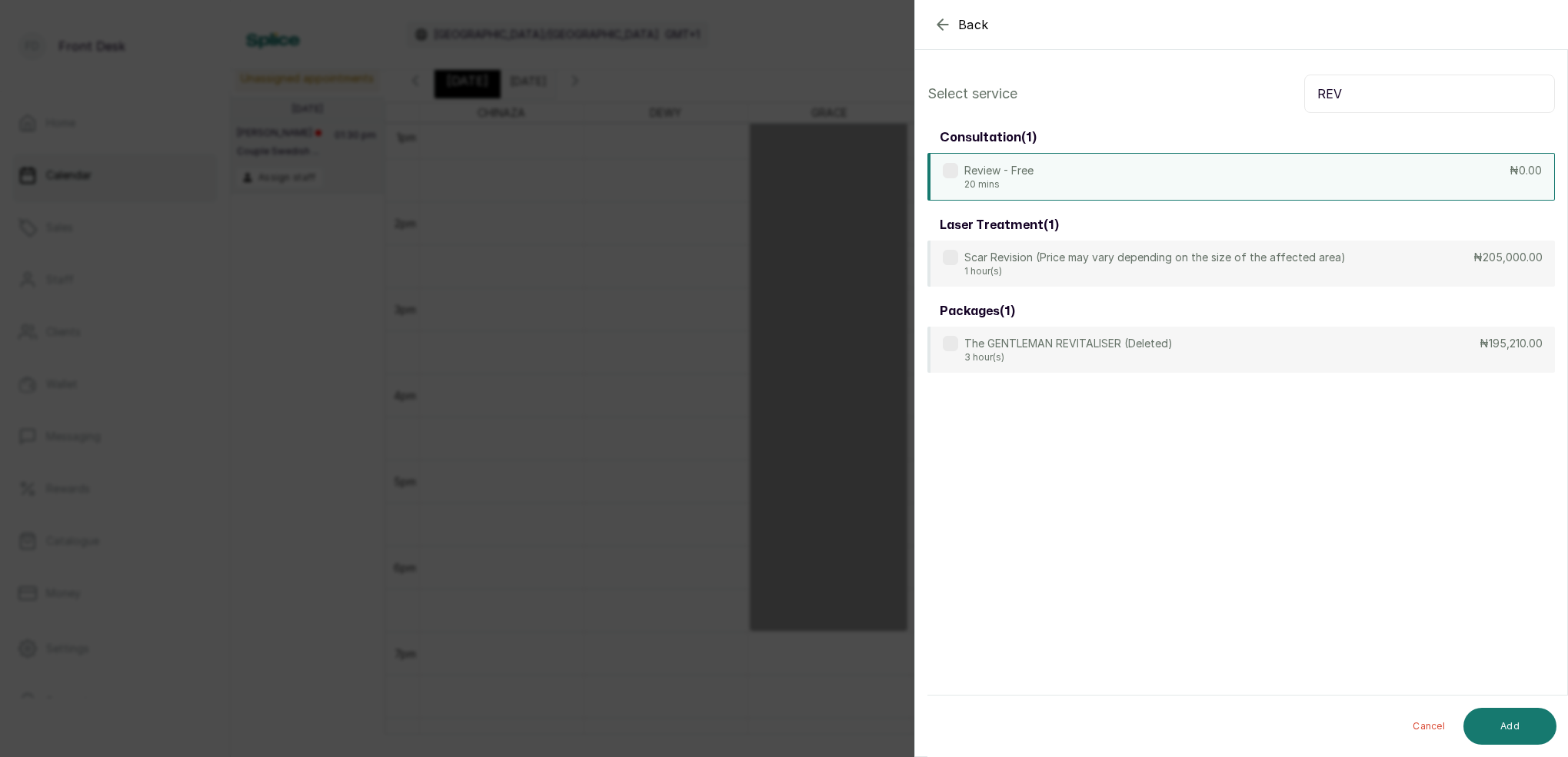
type input "REV"
drag, startPoint x: 1075, startPoint y: 183, endPoint x: 1125, endPoint y: 187, distance: 50.2
click at [1075, 183] on div "Review - Free 20 mins ₦0.00" at bounding box center [1240, 176] width 627 height 48
click at [1516, 722] on button "Add" at bounding box center [1509, 727] width 93 height 37
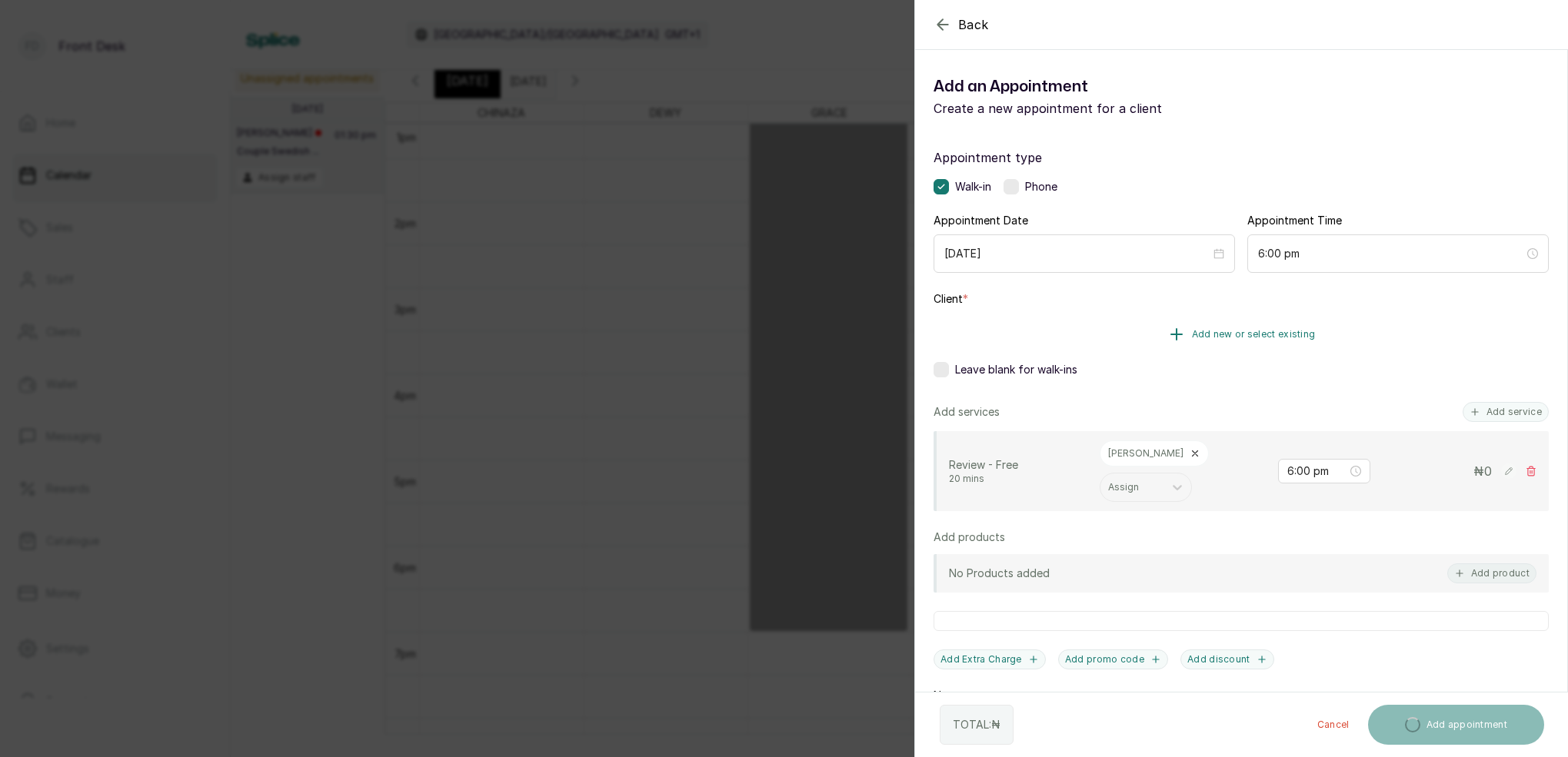
click at [1278, 330] on span "Add new or select existing" at bounding box center [1253, 335] width 124 height 12
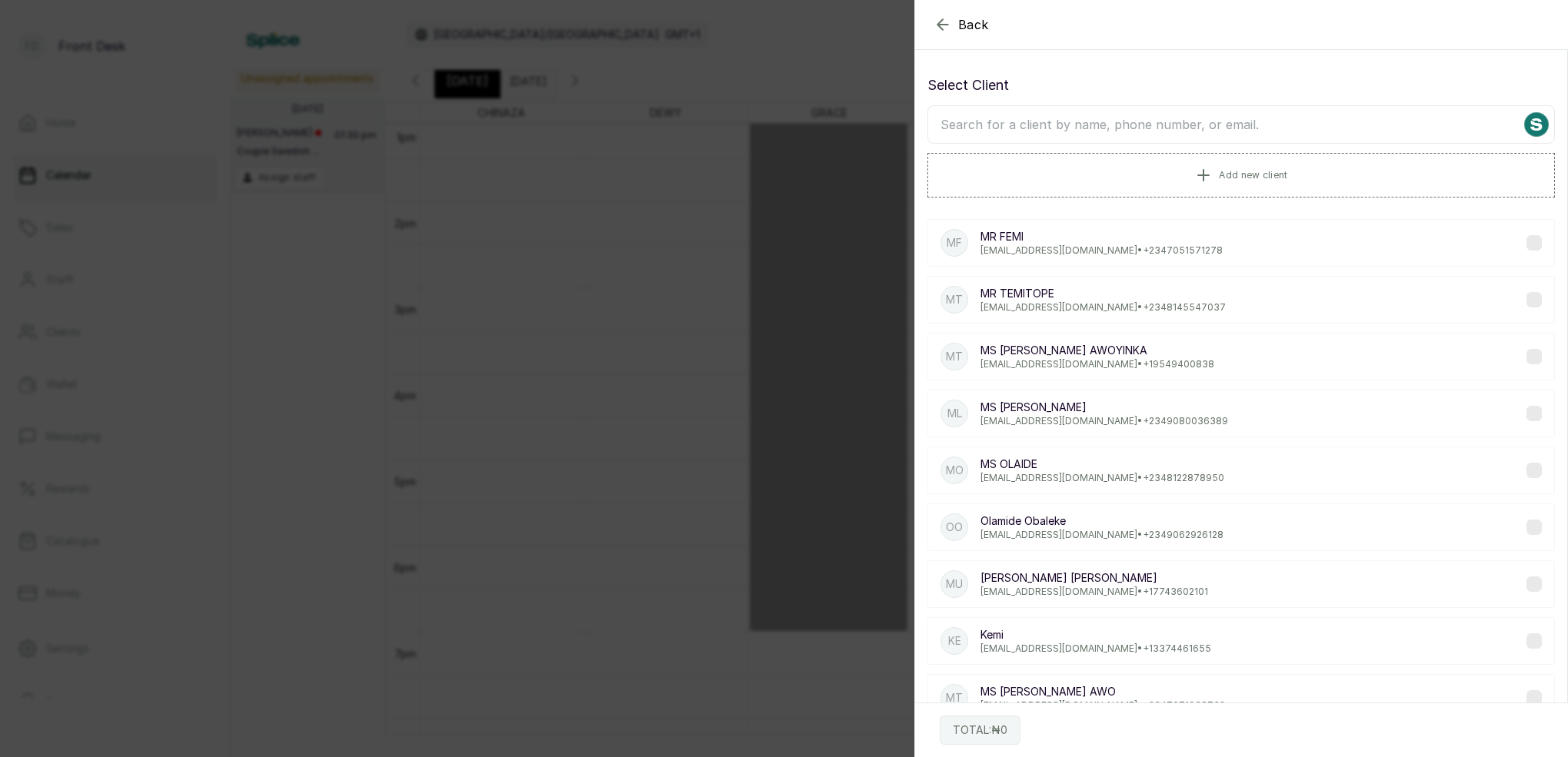
click at [1222, 130] on input "text" at bounding box center [1240, 124] width 627 height 38
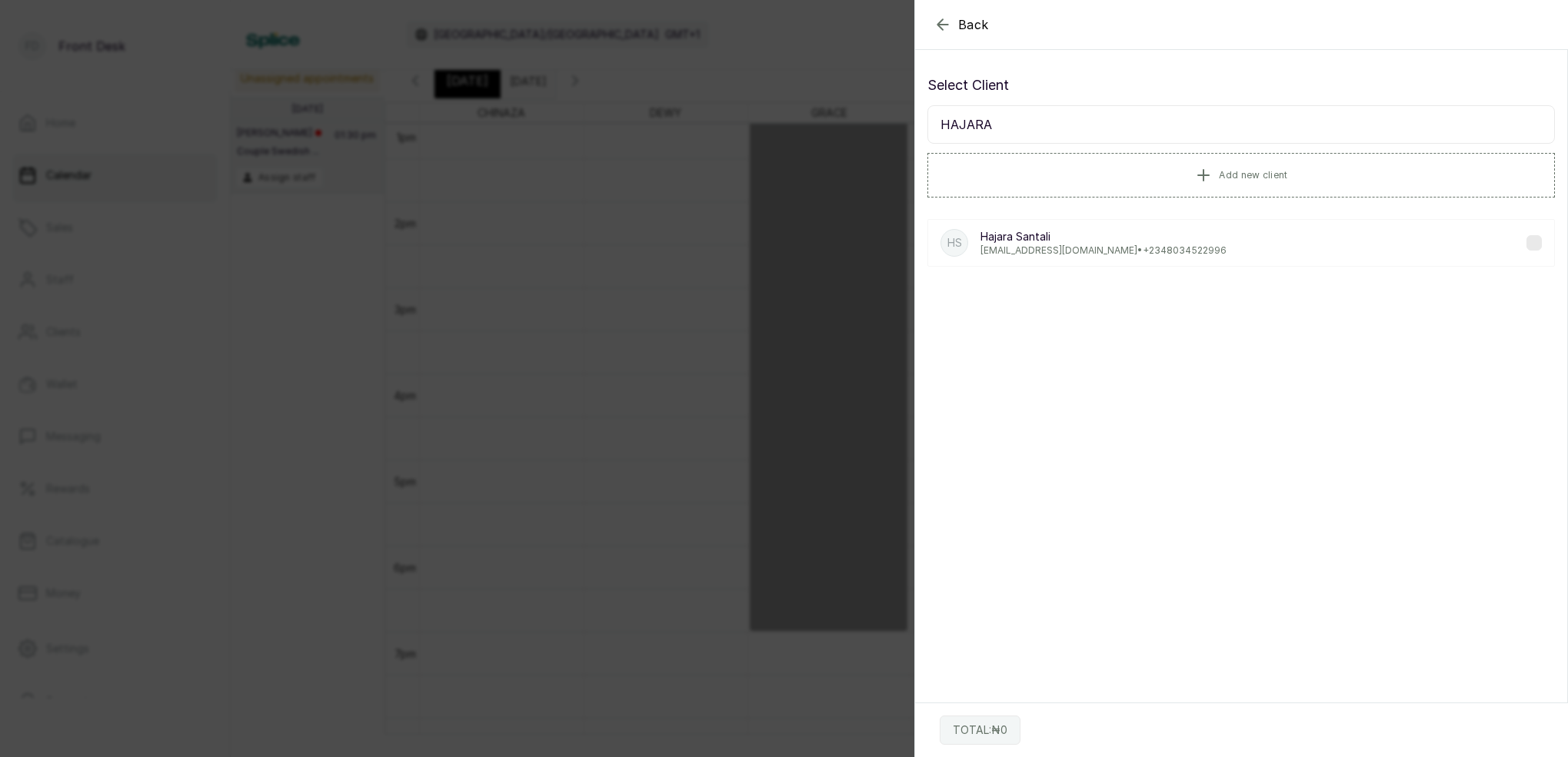
type input "HAJARA"
click at [1115, 248] on p "[EMAIL_ADDRESS][DOMAIN_NAME] • [PHONE_NUMBER]" at bounding box center [1103, 251] width 246 height 12
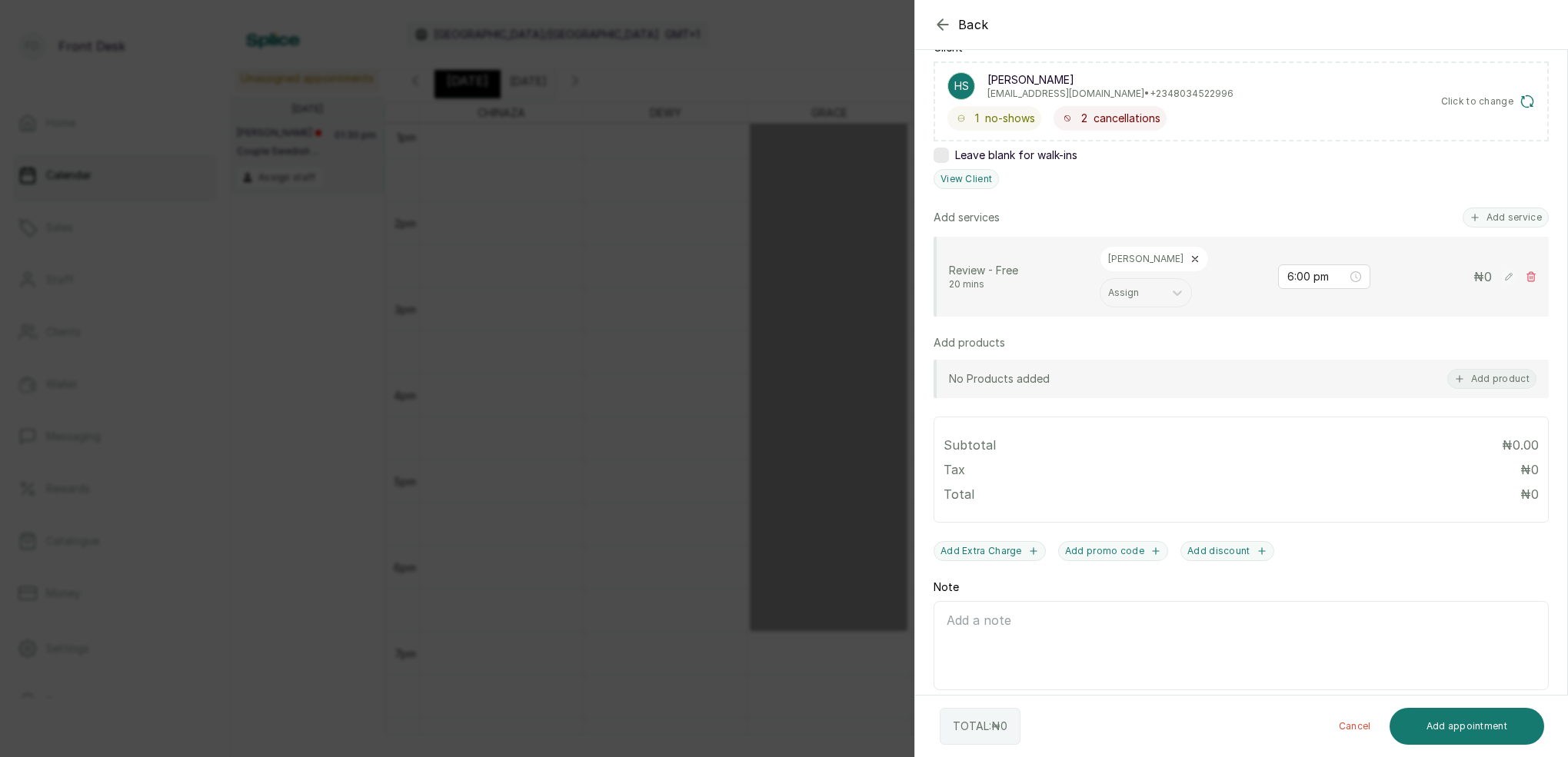
drag, startPoint x: 1502, startPoint y: 715, endPoint x: 1503, endPoint y: 698, distance: 17.0
click at [1502, 715] on button "Add appointment" at bounding box center [1467, 727] width 155 height 37
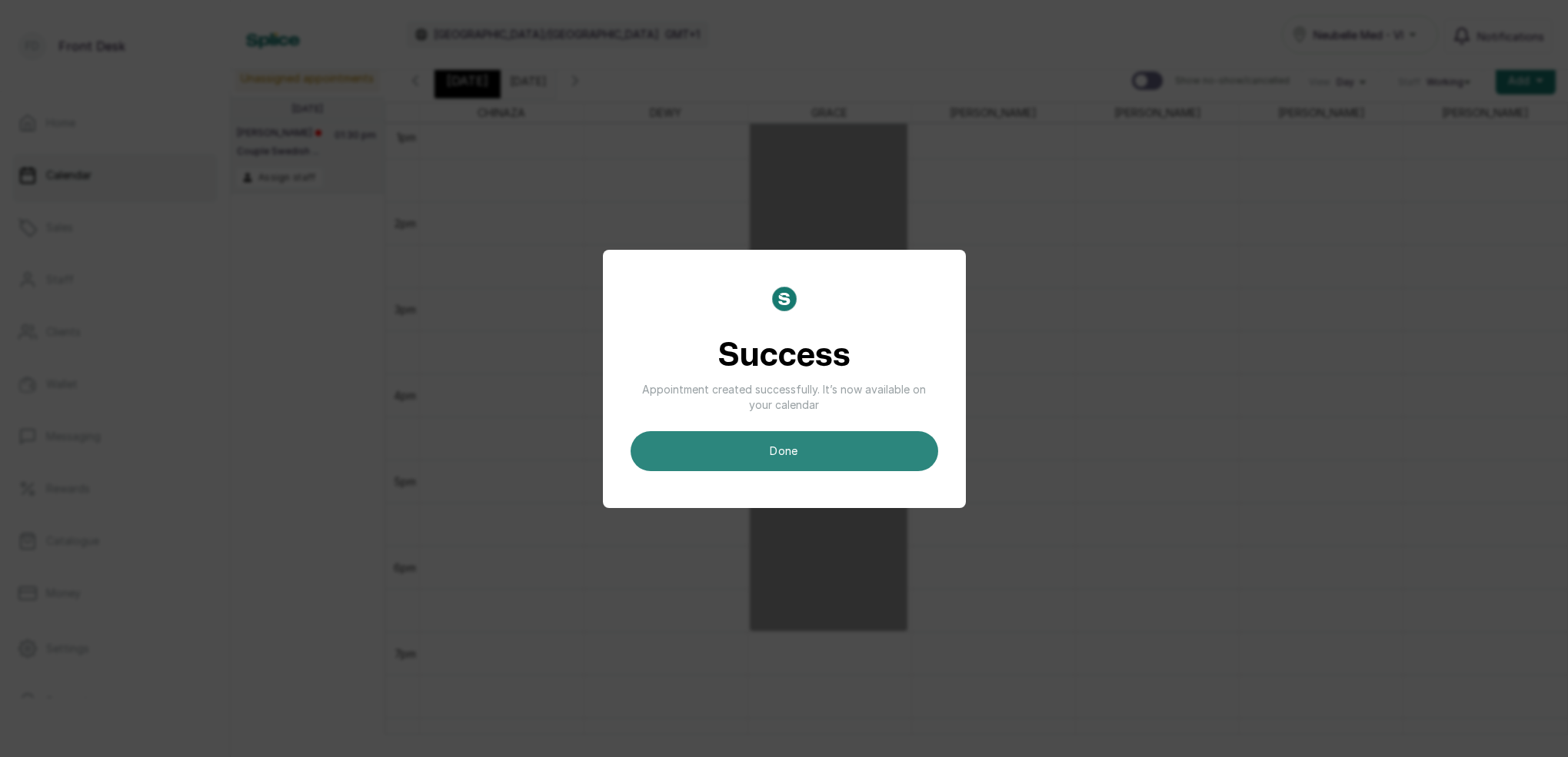
click at [753, 458] on button "done" at bounding box center [784, 451] width 308 height 40
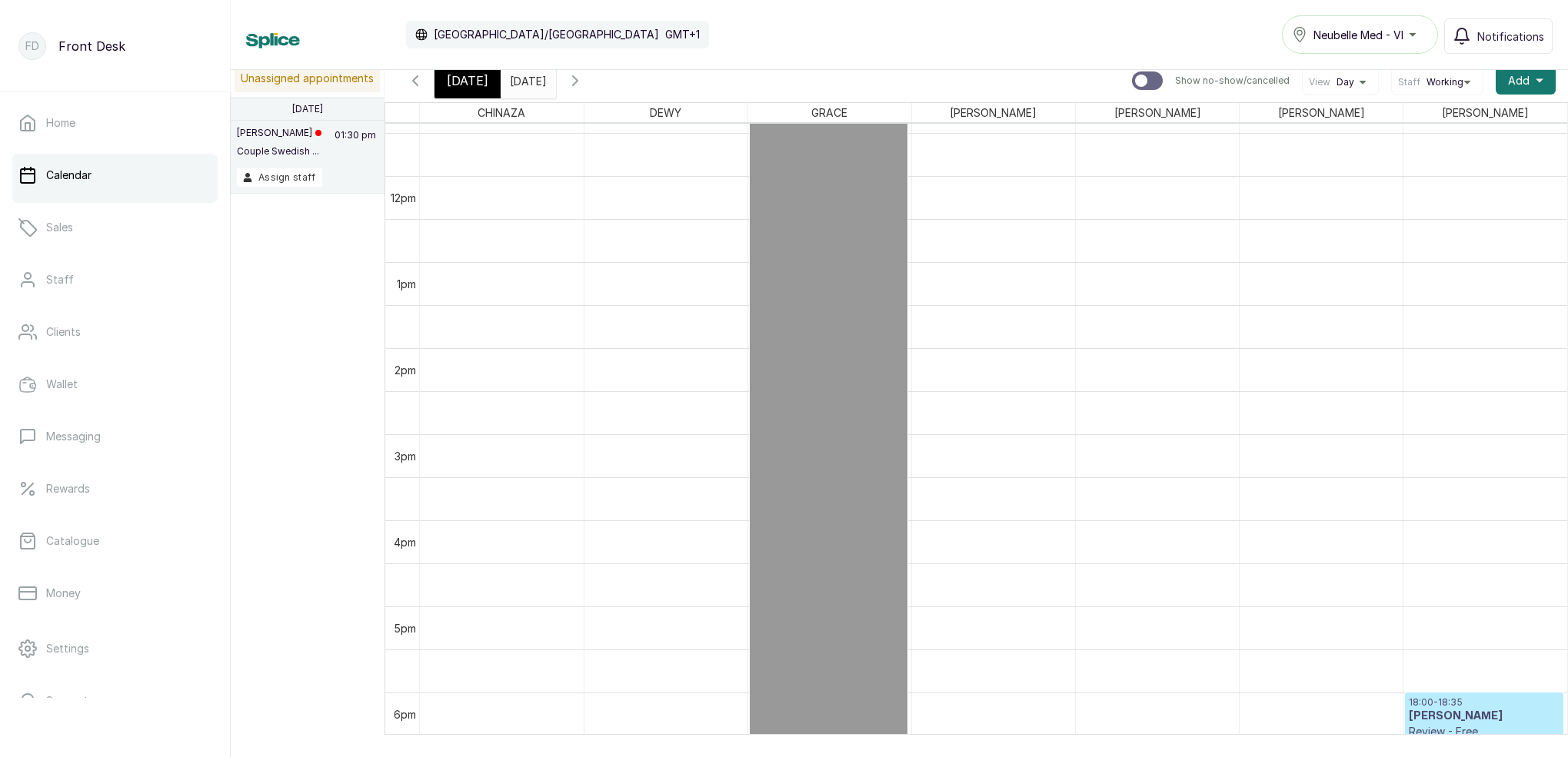
scroll to position [997, 0]
